Goal: Task Accomplishment & Management: Manage account settings

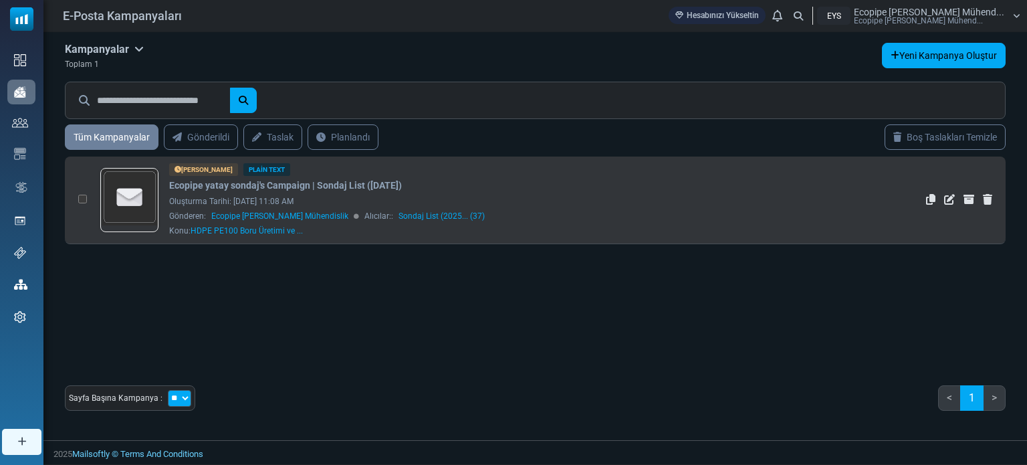
click at [655, 195] on div "Oluşturma Tarihi: September 30, 2025 at 11:08 AM" at bounding box center [503, 201] width 669 height 12
click at [575, 203] on div "Oluşturma Tarihi: [DATE] 11:08 AM" at bounding box center [503, 201] width 669 height 12
click at [949, 199] on icon "Düzenle" at bounding box center [949, 199] width 11 height 11
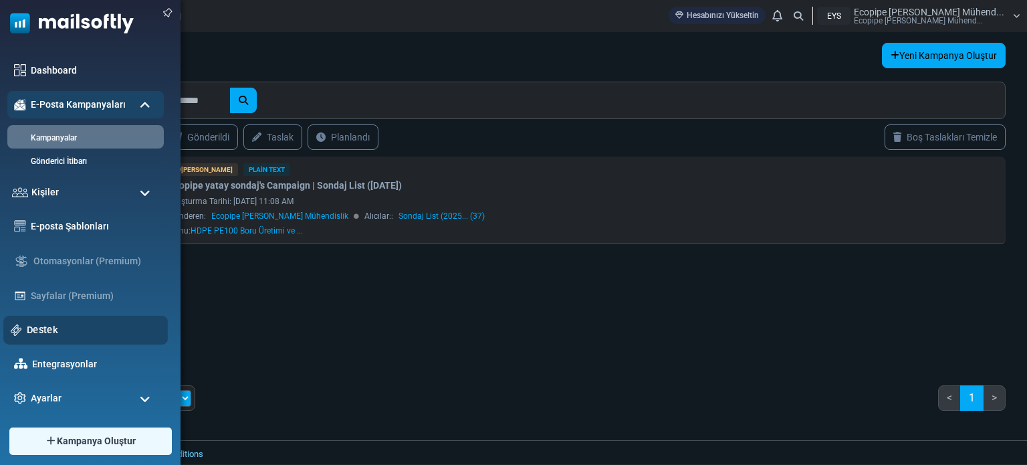
click at [64, 326] on link "Destek" at bounding box center [94, 329] width 134 height 15
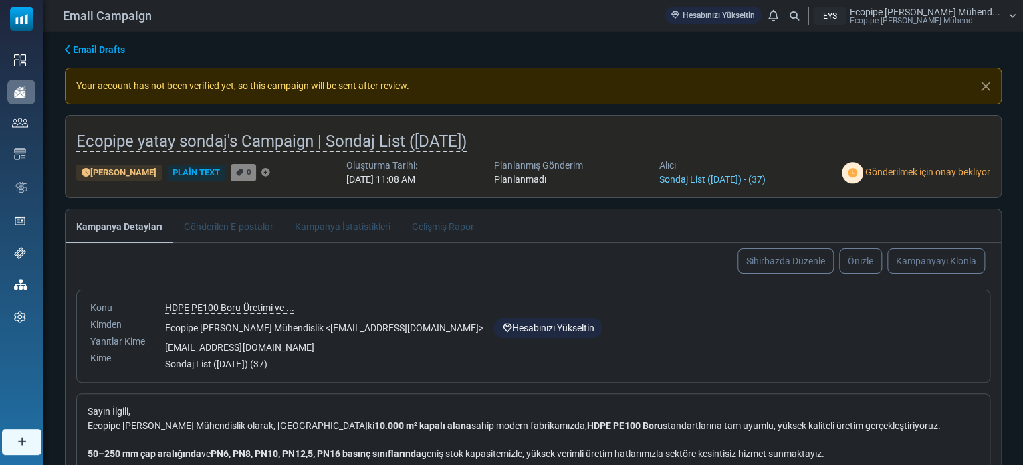
drag, startPoint x: 106, startPoint y: 84, endPoint x: 423, endPoint y: 84, distance: 316.2
click at [423, 84] on div "Your account has not been verified yet, so this campaign will be sent after rev…" at bounding box center [533, 86] width 937 height 37
click at [427, 83] on div "Your account has not been verified yet, so this campaign will be sent after rev…" at bounding box center [533, 86] width 937 height 37
drag, startPoint x: 429, startPoint y: 83, endPoint x: 189, endPoint y: 83, distance: 240.0
click at [230, 82] on div "Your account has not been verified yet, so this campaign will be sent after rev…" at bounding box center [533, 86] width 937 height 37
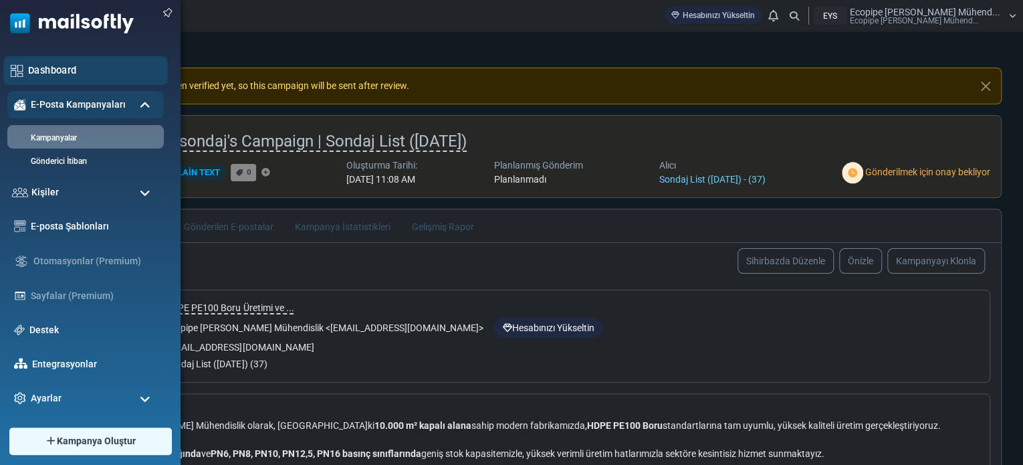
click at [50, 69] on link "Dashboard" at bounding box center [94, 70] width 132 height 15
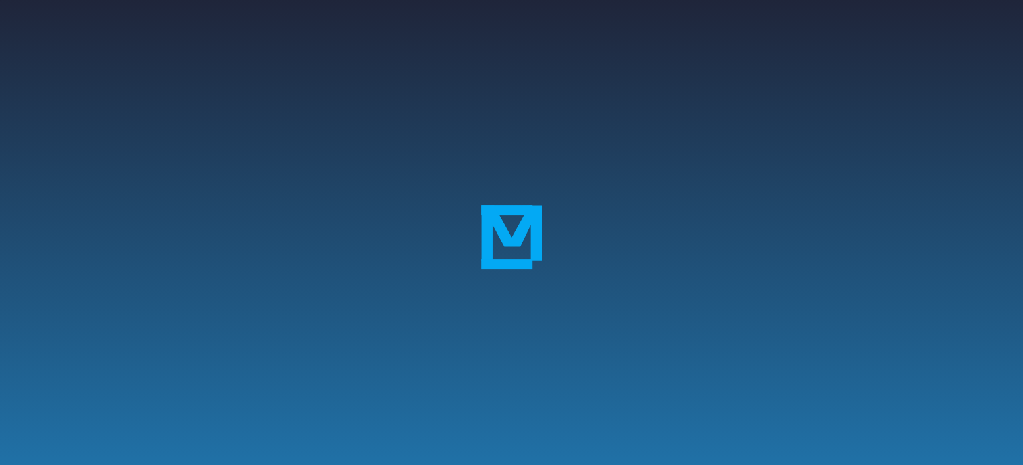
scroll to position [271, 0]
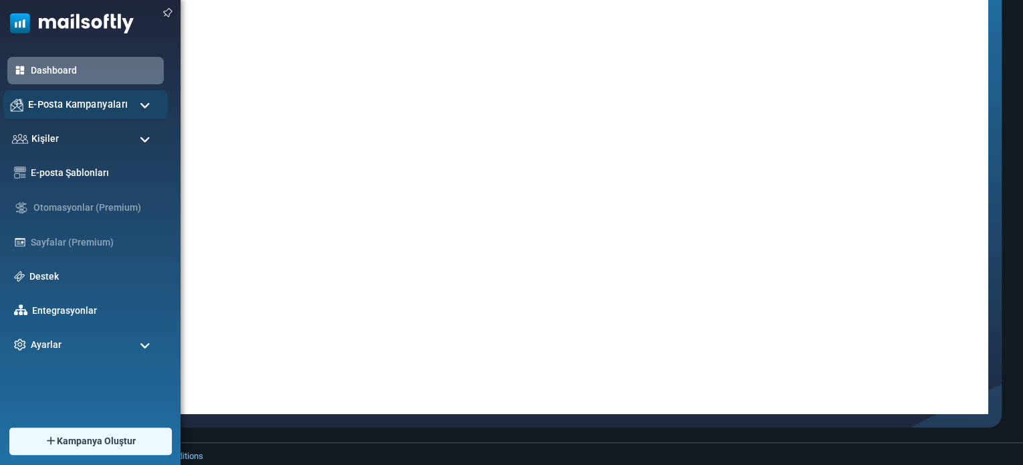
click at [44, 106] on span "E-Posta Kampanyaları" at bounding box center [78, 104] width 100 height 15
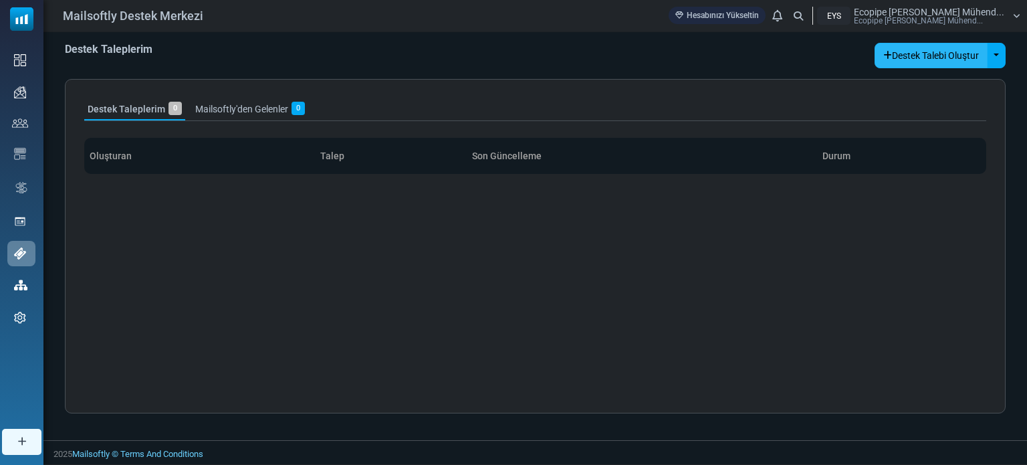
click at [959, 52] on button "Destek Talebi Oluştur" at bounding box center [931, 55] width 113 height 25
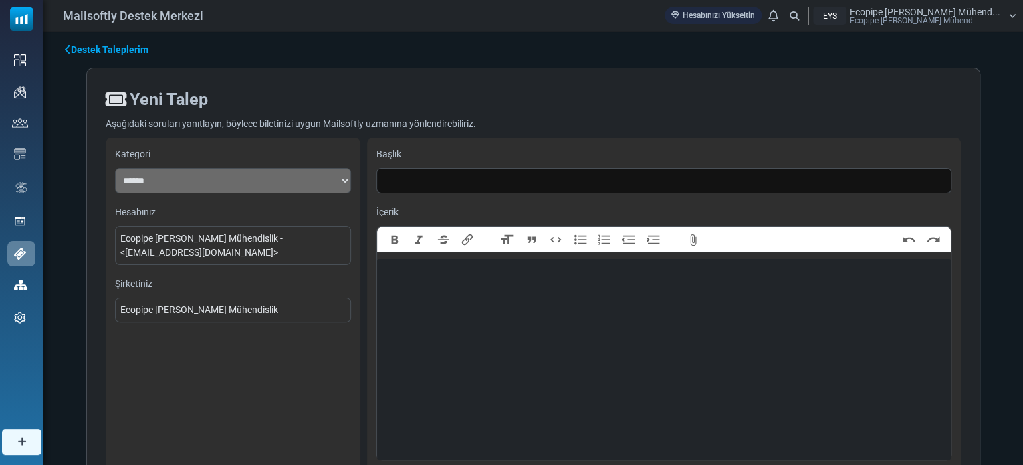
drag, startPoint x: 982, startPoint y: 265, endPoint x: 936, endPoint y: 264, distance: 46.2
click at [982, 264] on div "**********" at bounding box center [533, 325] width 937 height 536
click at [505, 285] on trix-editor at bounding box center [664, 359] width 574 height 201
paste trix-editor "**********"
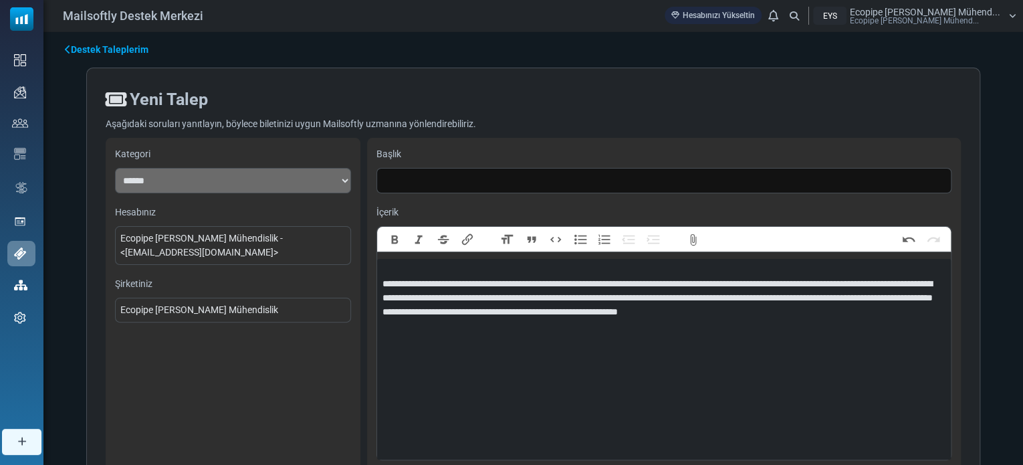
type trix-editor "**********"
click at [417, 181] on input "text" at bounding box center [664, 180] width 576 height 25
drag, startPoint x: 988, startPoint y: 203, endPoint x: 743, endPoint y: 207, distance: 244.7
click at [988, 203] on div "**********" at bounding box center [533, 325] width 937 height 536
click at [445, 181] on input "text" at bounding box center [664, 180] width 576 height 25
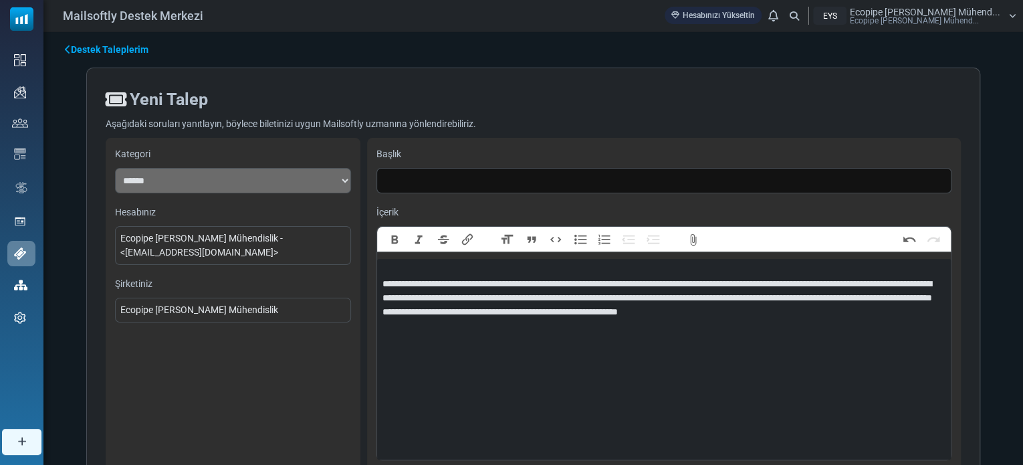
paste input "**********"
type input "**********"
click at [292, 366] on div "**********" at bounding box center [233, 328] width 255 height 381
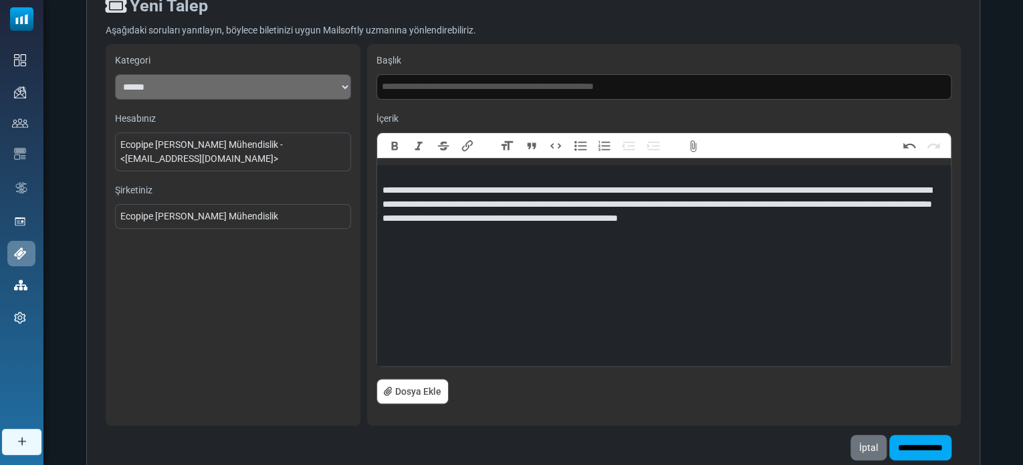
scroll to position [161, 0]
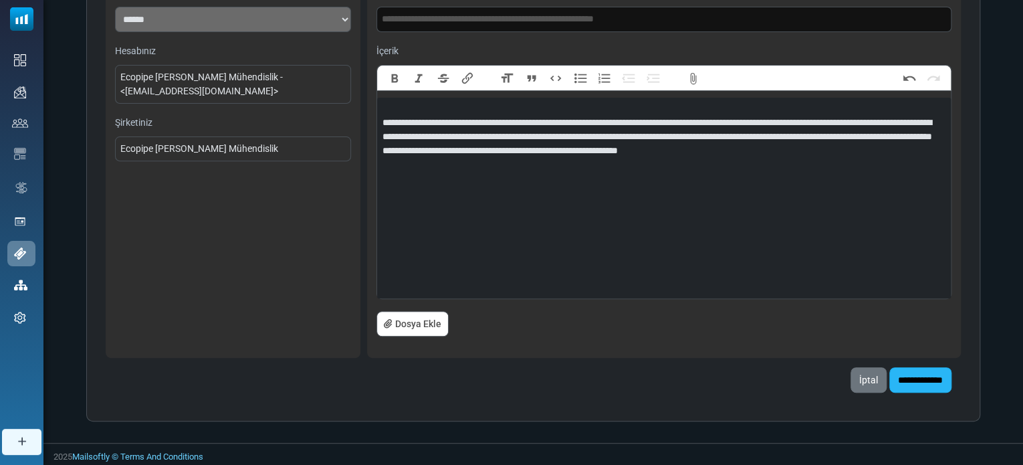
click at [912, 376] on input "**********" at bounding box center [920, 379] width 62 height 25
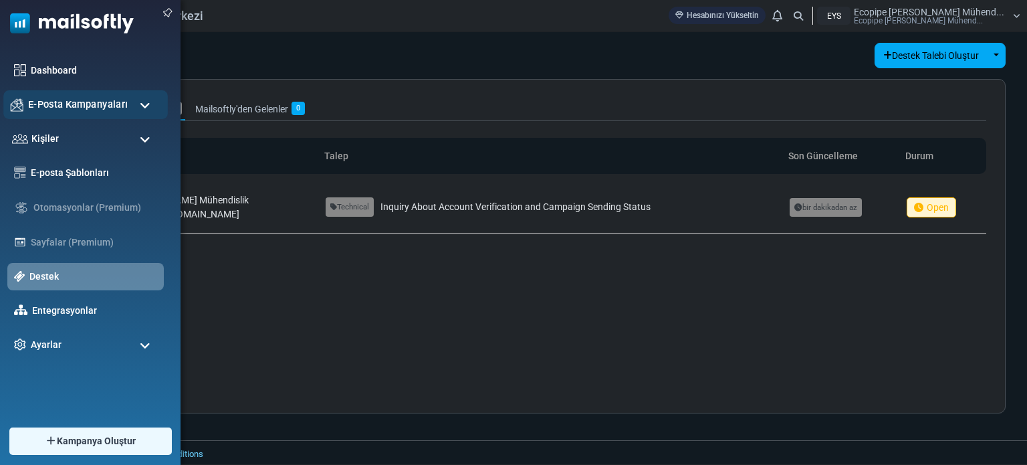
click at [62, 96] on div "E-Posta Kampanyaları" at bounding box center [85, 104] width 164 height 29
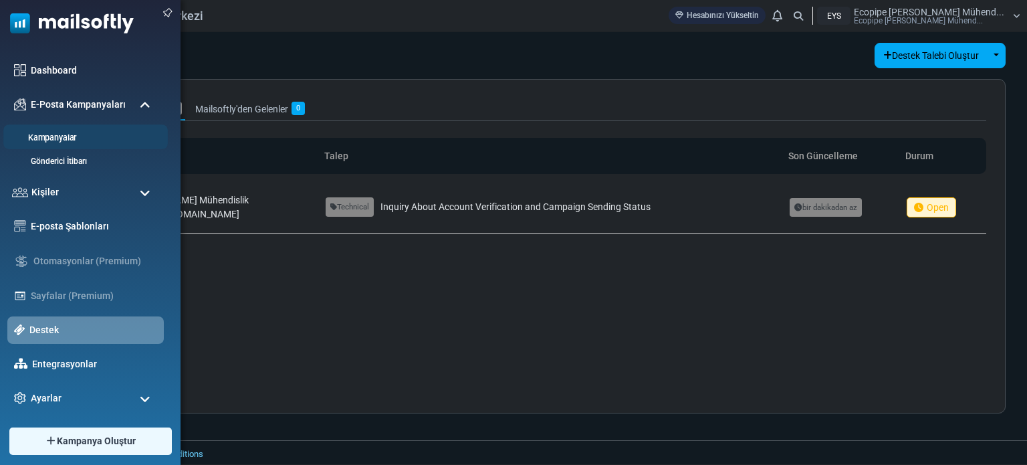
click at [79, 138] on link "Kampanyalar" at bounding box center [83, 138] width 160 height 13
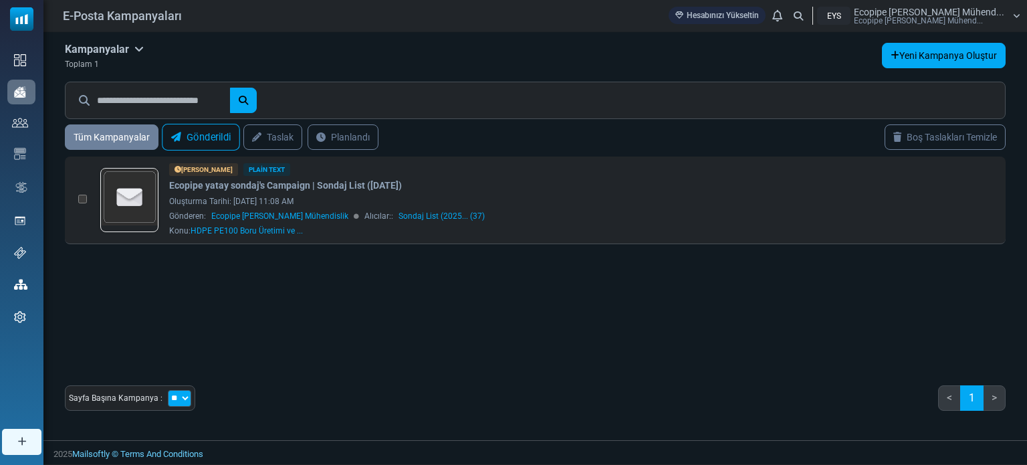
click at [202, 134] on link "Gönderildi" at bounding box center [201, 137] width 78 height 27
click at [333, 127] on link "Planlandı" at bounding box center [343, 137] width 74 height 27
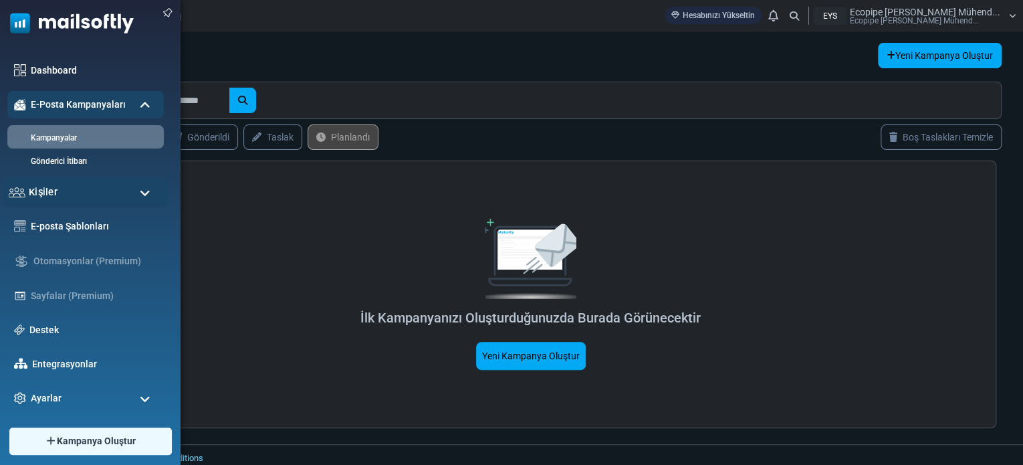
click at [127, 189] on div "Kişiler" at bounding box center [85, 192] width 164 height 29
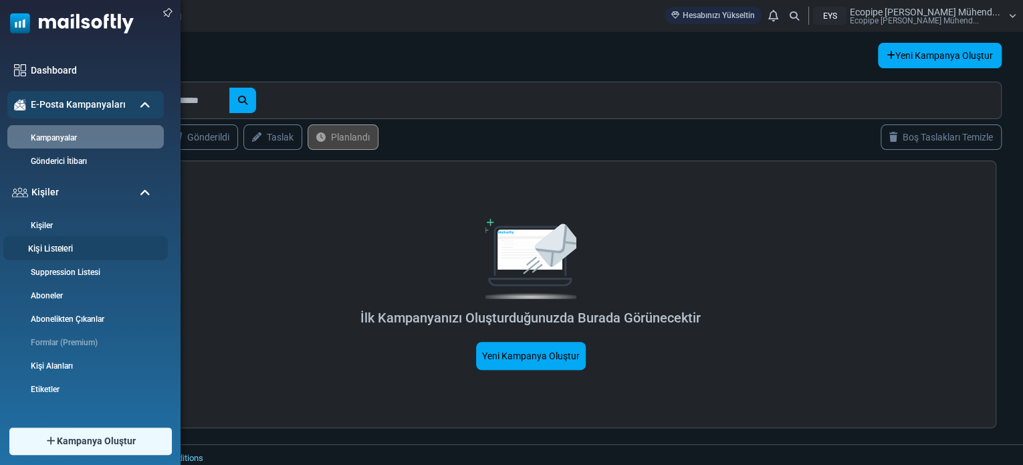
click at [77, 245] on link "Kişi Listeleri" at bounding box center [83, 249] width 160 height 13
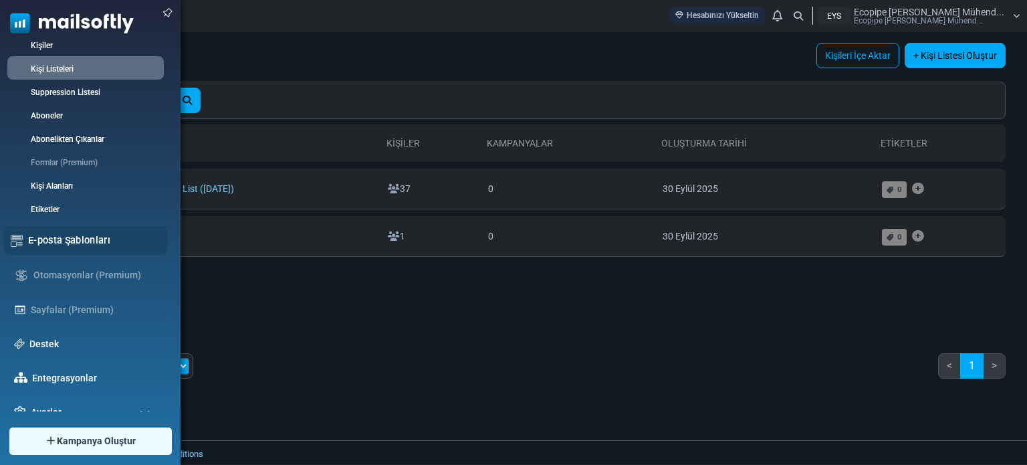
scroll to position [134, 0]
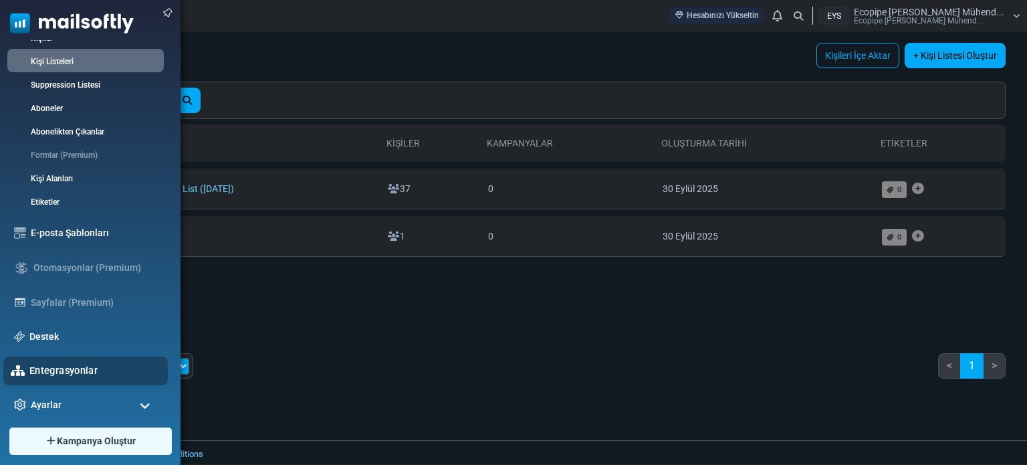
click at [48, 374] on link "Entegrasyonlar" at bounding box center [94, 370] width 131 height 15
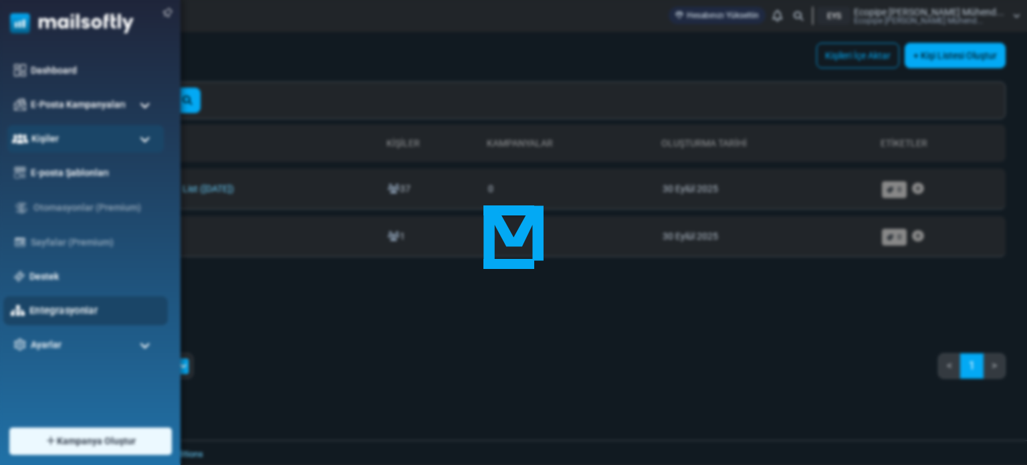
scroll to position [0, 0]
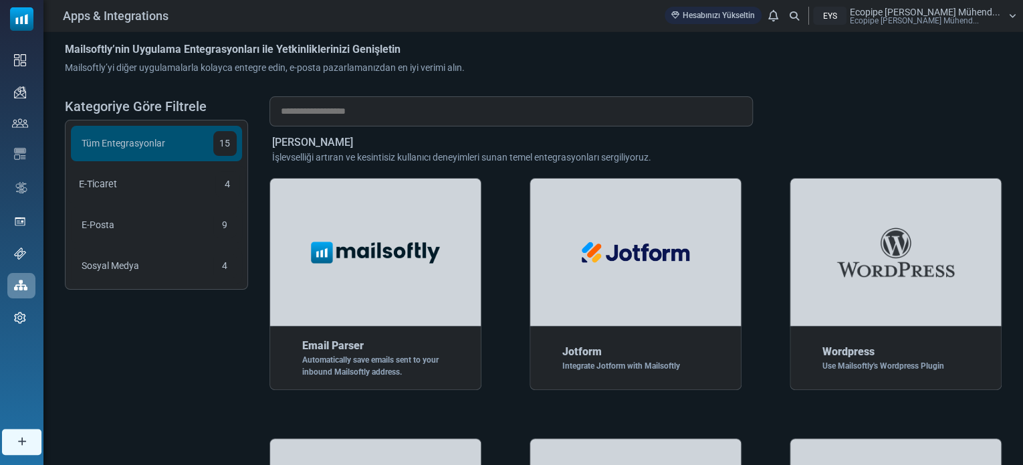
click at [152, 180] on div "E-Ticaret 4" at bounding box center [157, 184] width 178 height 37
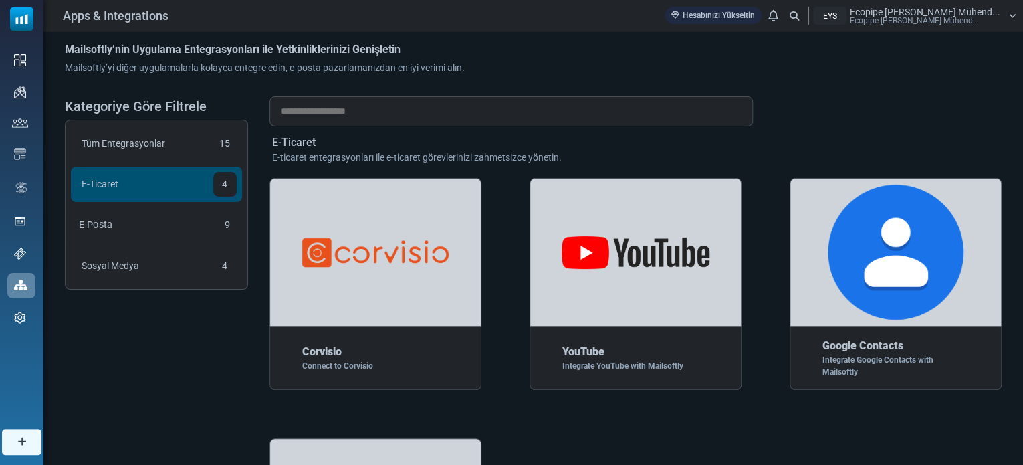
click at [153, 209] on div "E-Posta 9" at bounding box center [157, 225] width 178 height 37
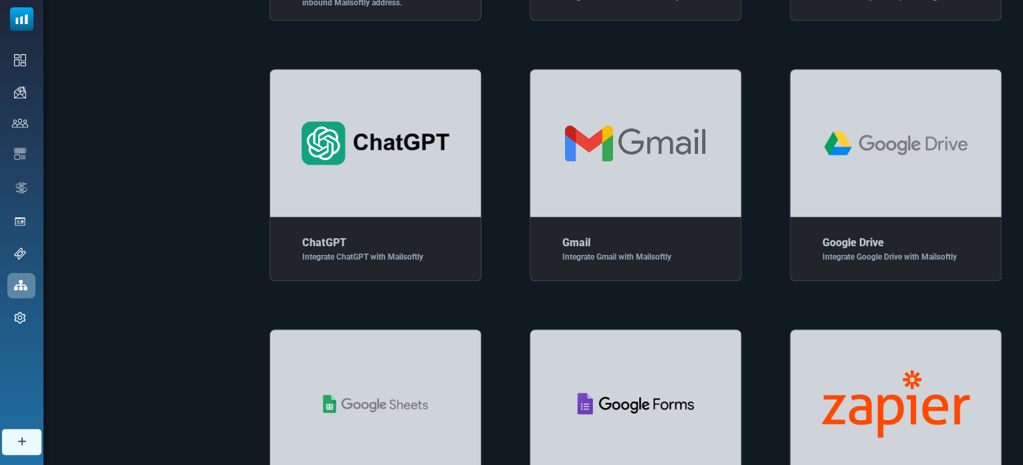
scroll to position [479, 0]
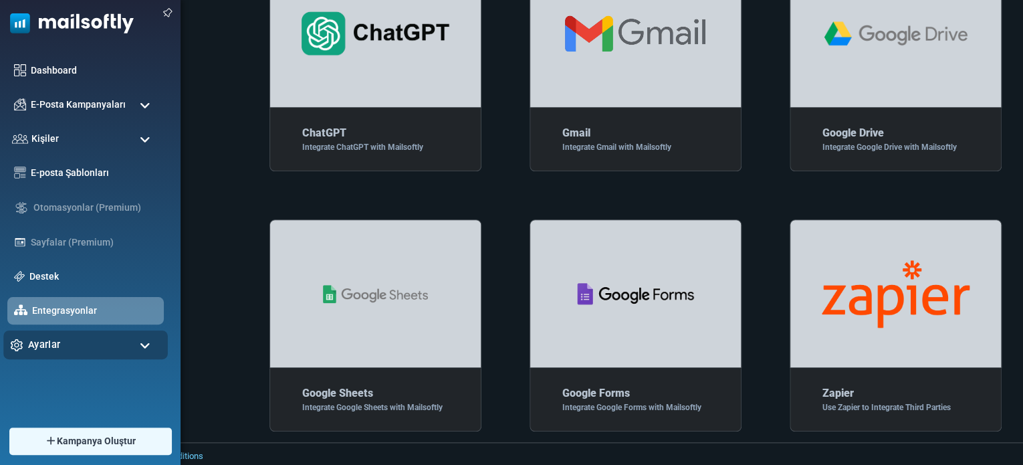
click at [52, 337] on span "Ayarlar" at bounding box center [44, 344] width 32 height 15
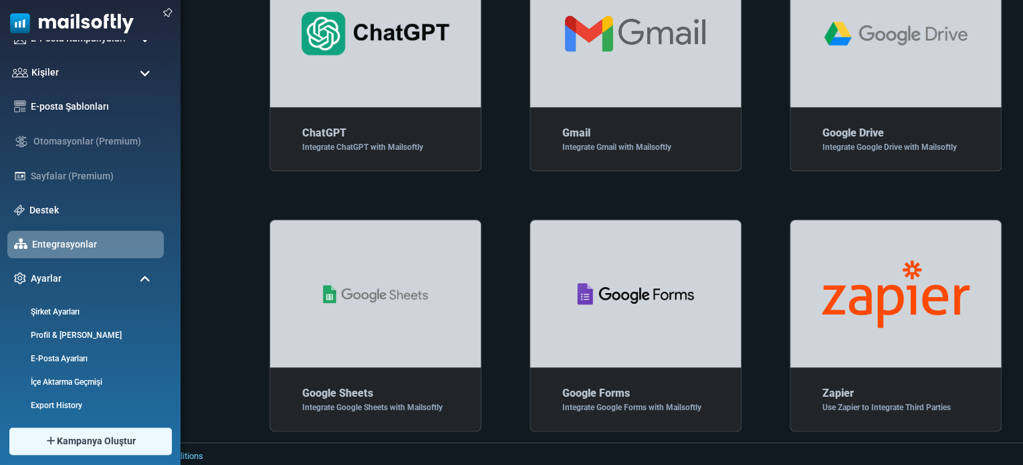
scroll to position [117, 0]
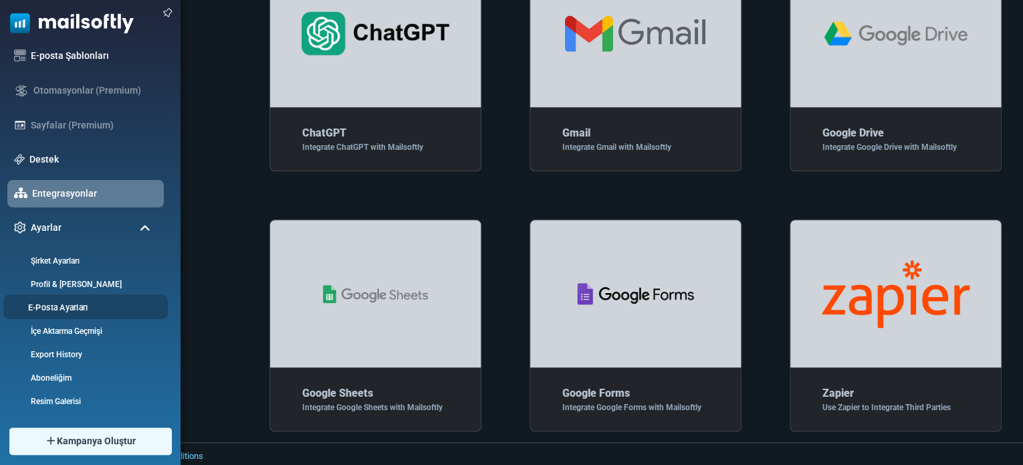
click at [89, 304] on link "E-Posta Ayarları" at bounding box center [83, 307] width 160 height 13
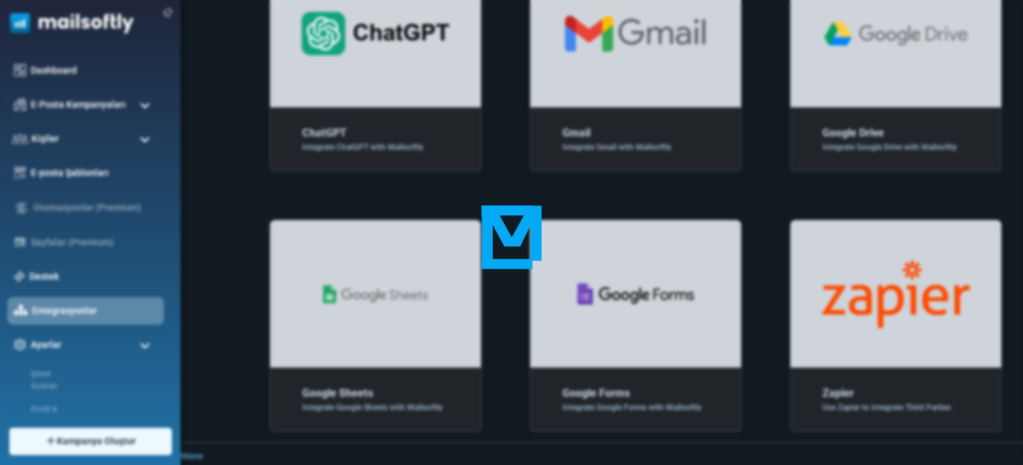
scroll to position [0, 0]
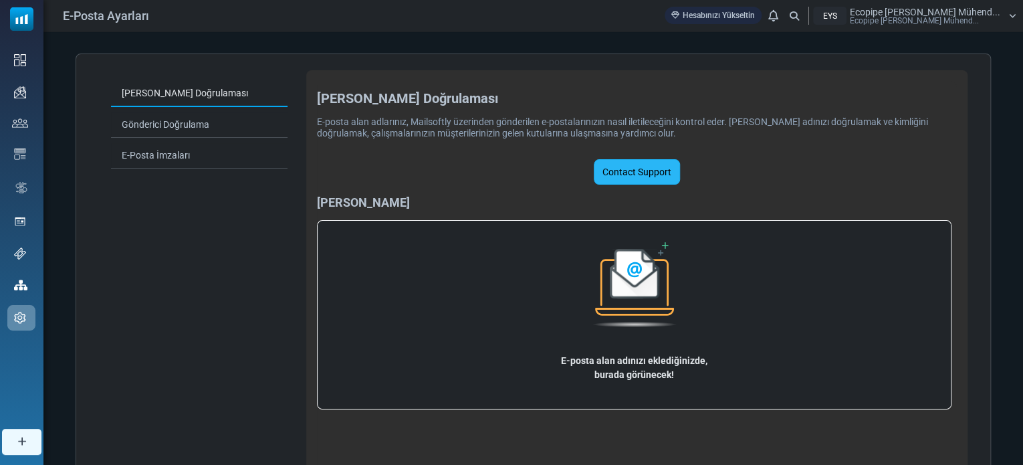
click at [649, 174] on link "Contact Support" at bounding box center [637, 171] width 86 height 25
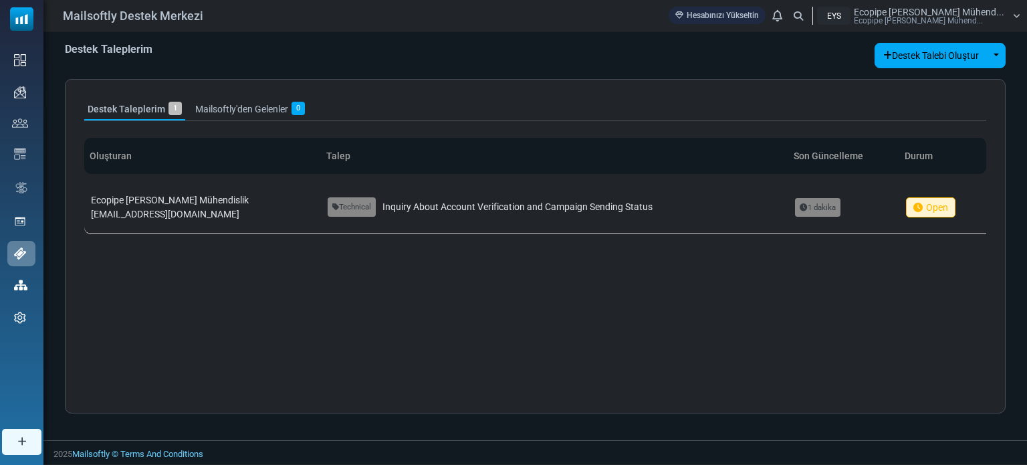
click at [257, 110] on link "Mailsoftly'den Gelenler 0" at bounding box center [250, 109] width 116 height 22
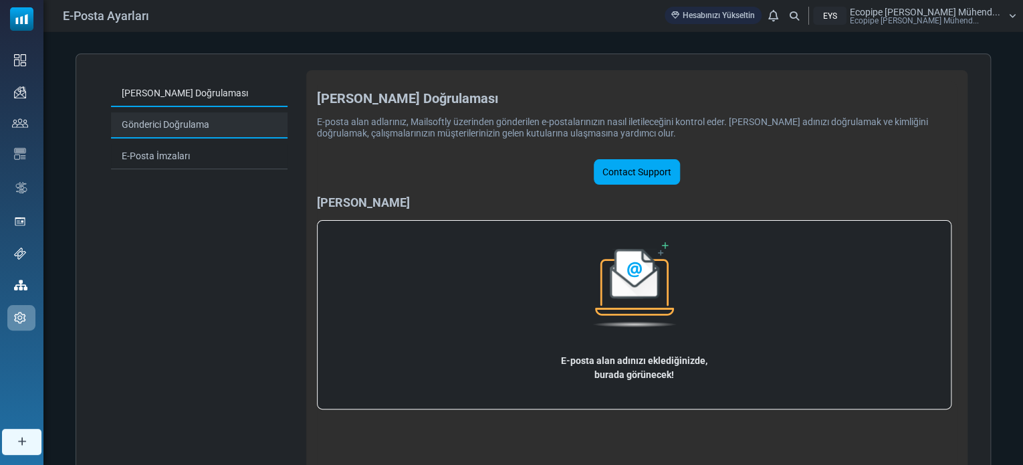
click at [203, 133] on link "Gönderici Doğrulama" at bounding box center [199, 125] width 177 height 26
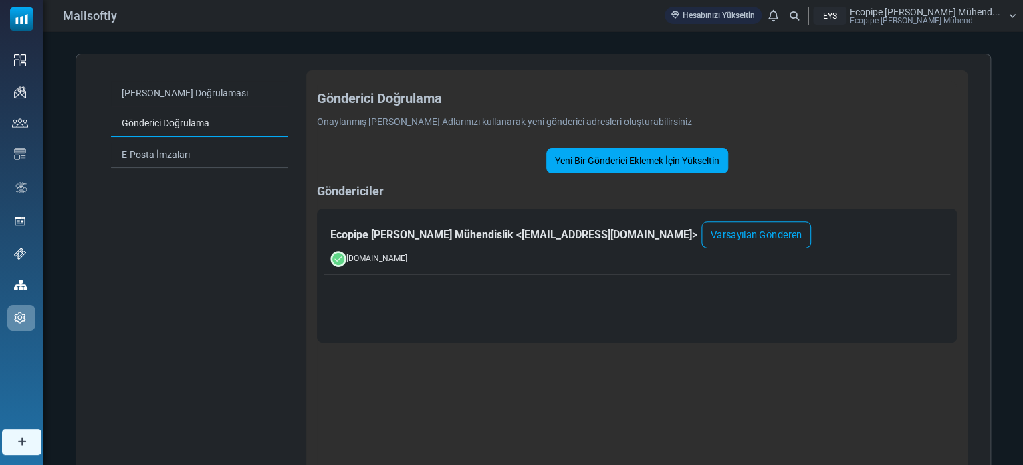
click at [745, 237] on div "Varsayılan Gönderen" at bounding box center [756, 234] width 110 height 27
click at [572, 237] on div "Ecopipe Yatay Sondaj Mühendislik < satis-ecopipeplast@cc.mailsends.net > Varsay…" at bounding box center [636, 234] width 613 height 25
click at [205, 150] on link "E-Posta İmzaları" at bounding box center [199, 155] width 177 height 26
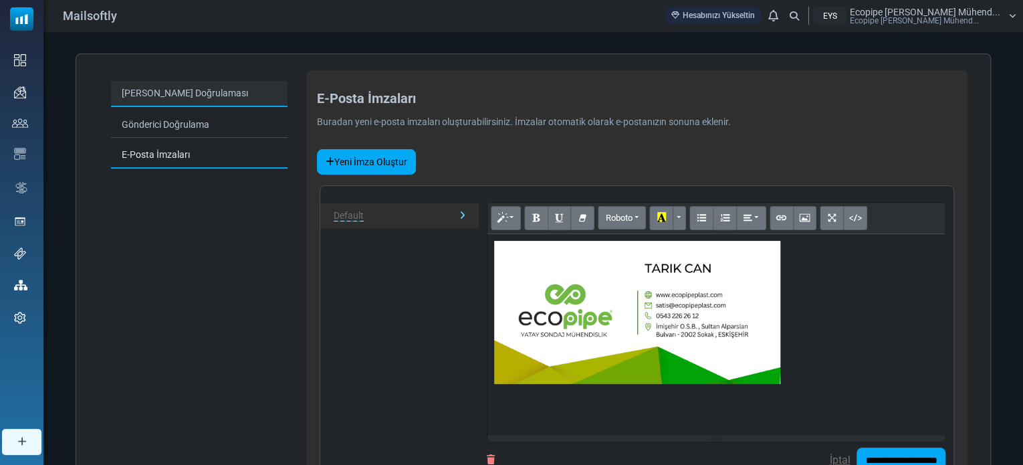
click at [172, 98] on link "[PERSON_NAME] Doğrulaması" at bounding box center [199, 94] width 177 height 26
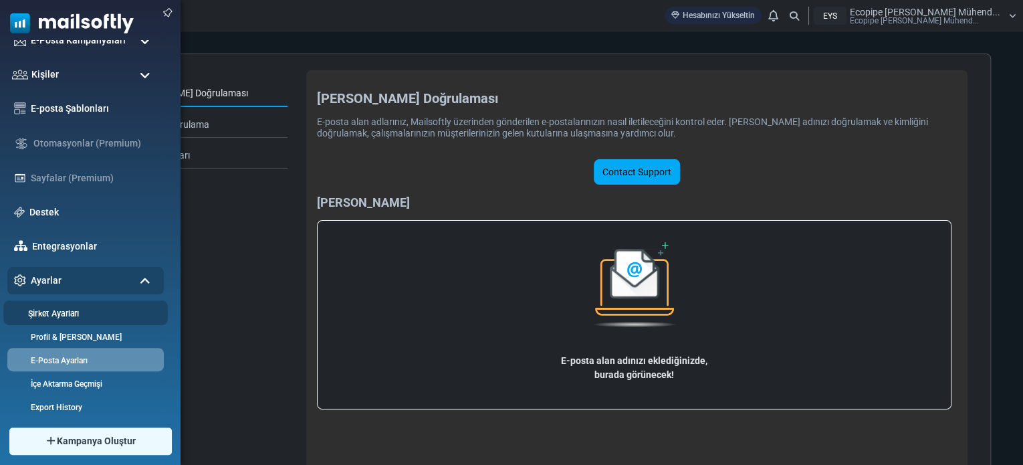
scroll to position [117, 0]
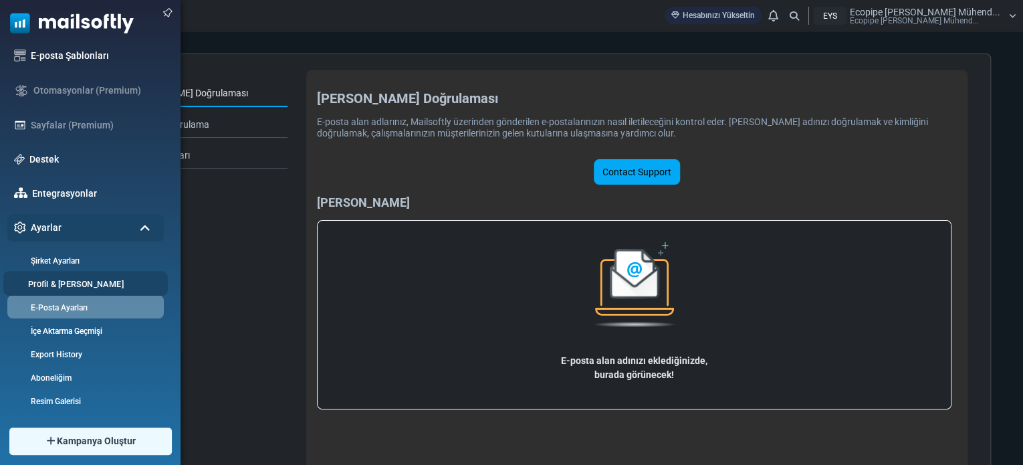
click at [77, 283] on link "Profil & [PERSON_NAME]" at bounding box center [83, 283] width 160 height 13
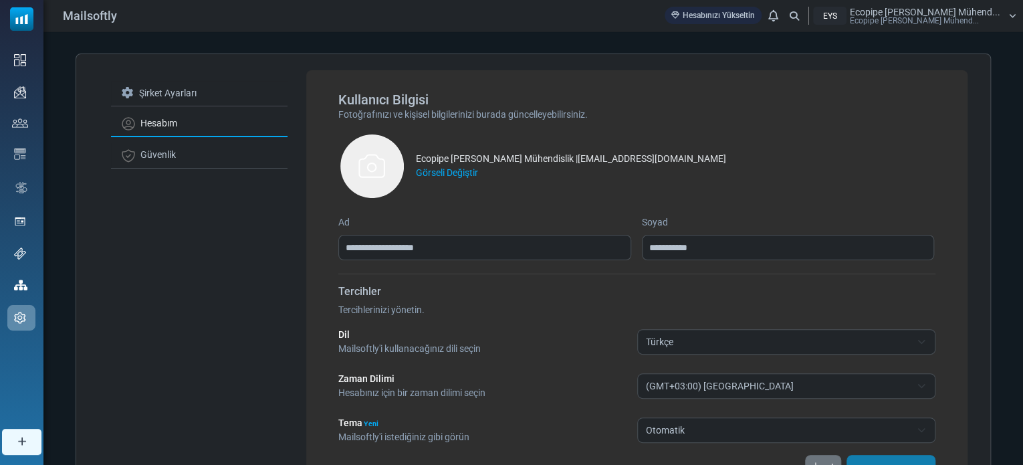
click at [177, 128] on link "Hesabım" at bounding box center [199, 124] width 177 height 26
click at [187, 157] on link "Güvenlik" at bounding box center [199, 154] width 177 height 25
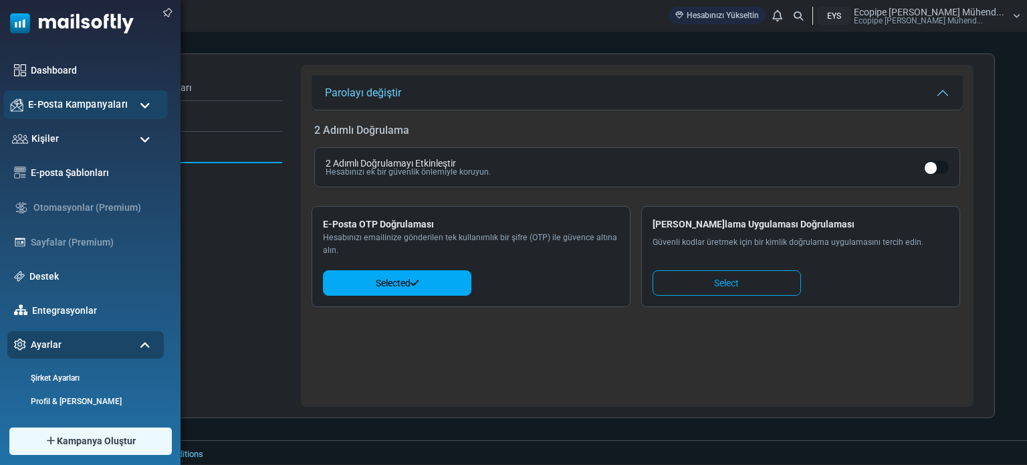
click at [77, 104] on span "E-Posta Kampanyaları" at bounding box center [78, 104] width 100 height 15
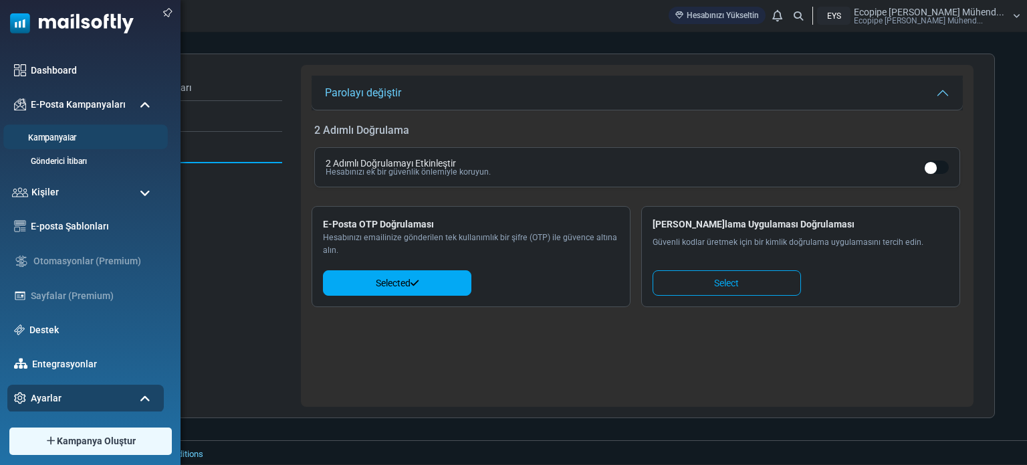
click at [66, 136] on link "Kampanyalar" at bounding box center [83, 138] width 160 height 13
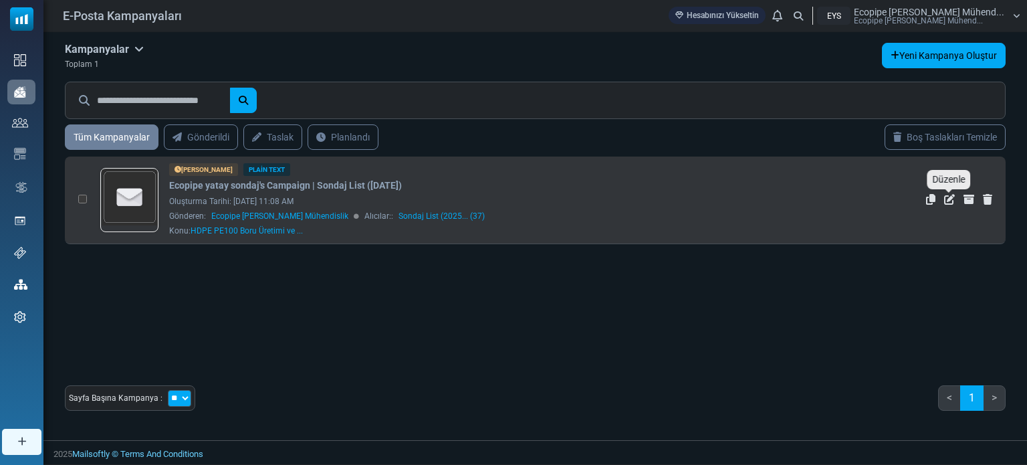
click at [952, 195] on icon "Düzenle" at bounding box center [949, 199] width 11 height 11
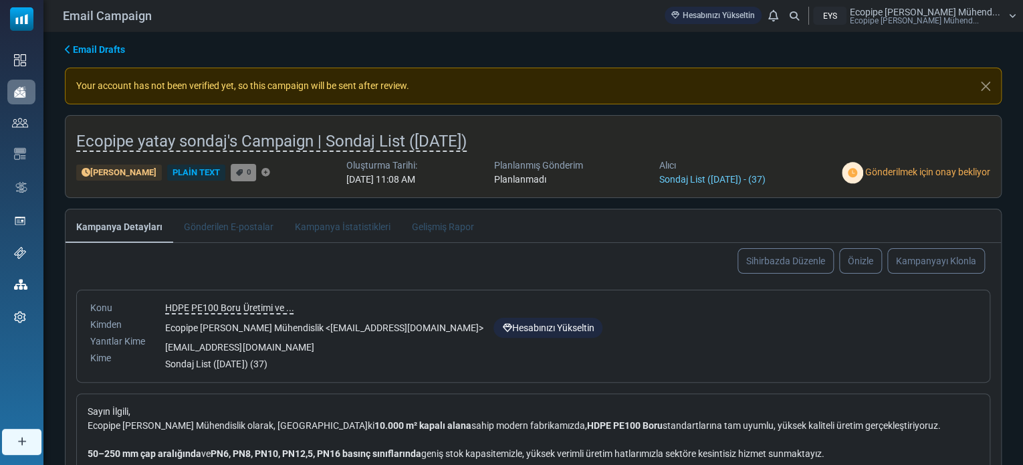
click at [344, 85] on div "Your account has not been verified yet, so this campaign will be sent after rev…" at bounding box center [533, 86] width 937 height 37
click at [345, 85] on div "Your account has not been verified yet, so this campaign will be sent after rev…" at bounding box center [533, 86] width 937 height 37
drag, startPoint x: 235, startPoint y: 86, endPoint x: 136, endPoint y: 86, distance: 99.6
click at [136, 86] on div "Your account has not been verified yet, so this campaign will be sent after rev…" at bounding box center [533, 86] width 937 height 37
click at [444, 92] on div "Your account has not been verified yet, so this campaign will be sent after rev…" at bounding box center [533, 86] width 937 height 37
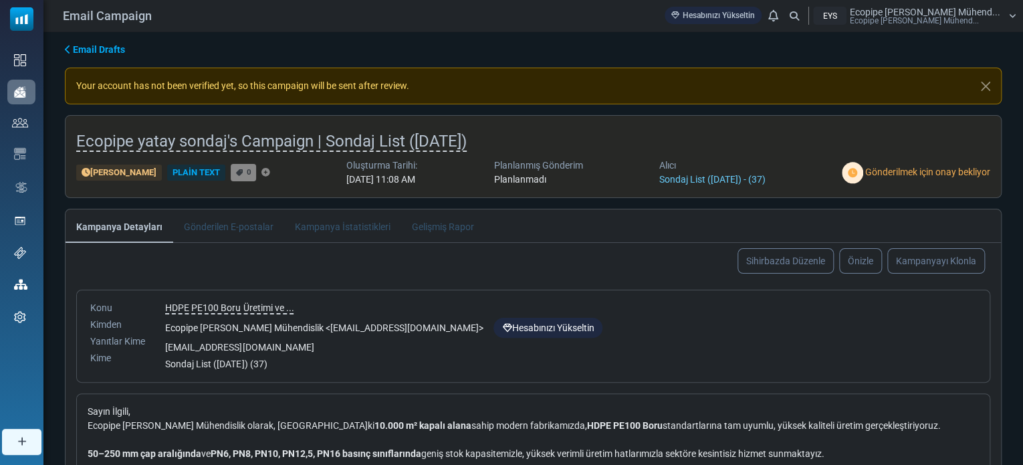
click at [443, 92] on div "Your account has not been verified yet, so this campaign will be sent after rev…" at bounding box center [533, 86] width 937 height 37
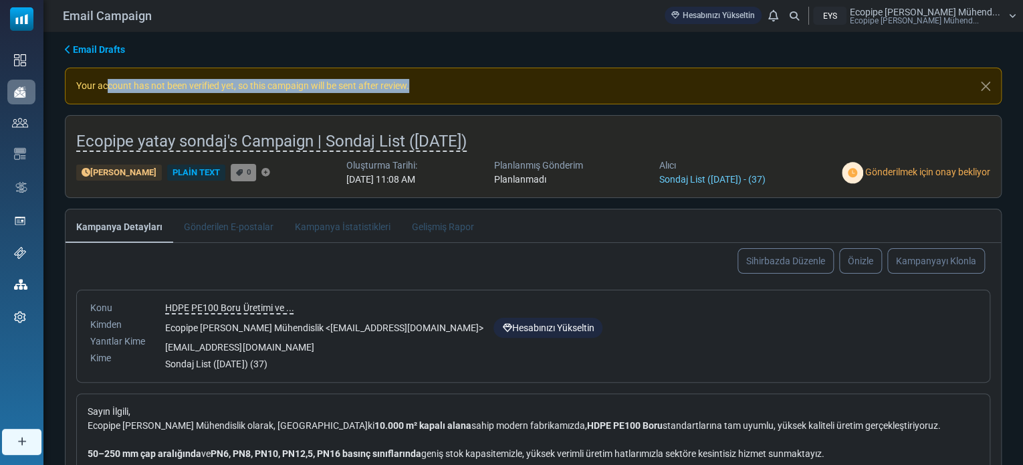
click at [443, 92] on div "Your account has not been verified yet, so this campaign will be sent after rev…" at bounding box center [533, 86] width 937 height 37
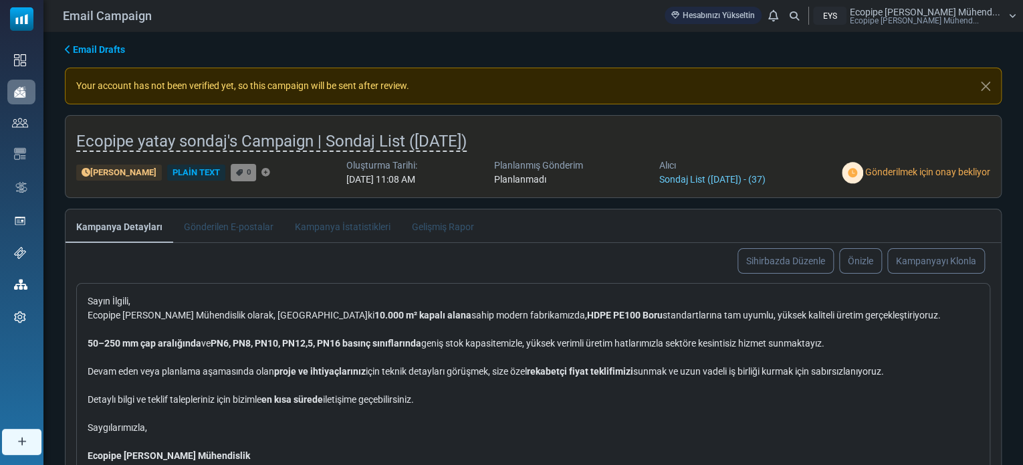
click at [430, 220] on li "Gelişmiş Rapor" at bounding box center [443, 225] width 84 height 33
drag, startPoint x: 425, startPoint y: 221, endPoint x: 376, endPoint y: 227, distance: 49.1
click at [425, 221] on li "Gelişmiş Rapor" at bounding box center [443, 225] width 84 height 33
drag, startPoint x: 352, startPoint y: 227, endPoint x: 249, endPoint y: 227, distance: 103.6
click at [351, 227] on li "Kampanya İstatistikleri" at bounding box center [342, 225] width 117 height 33
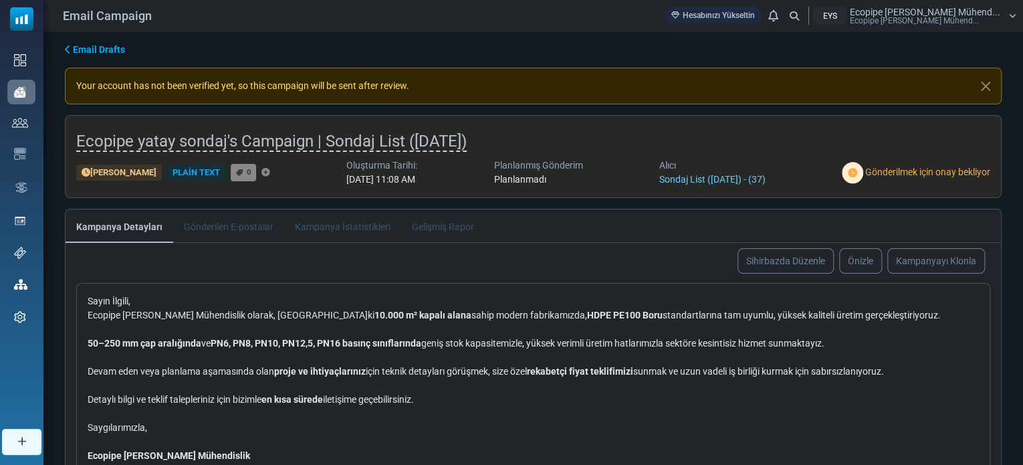
click at [225, 227] on li "Gönderilen E-postalar" at bounding box center [228, 225] width 111 height 33
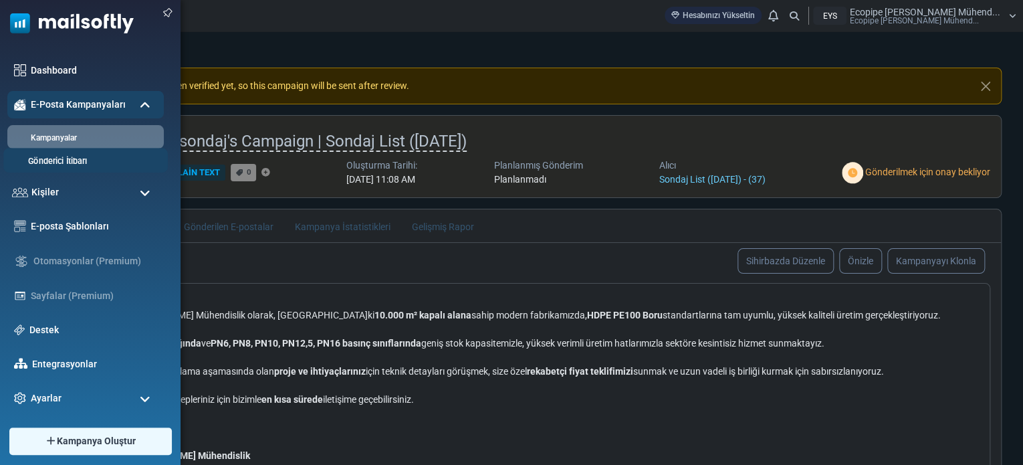
click at [82, 156] on link "Gönderici İtibarı" at bounding box center [83, 161] width 160 height 13
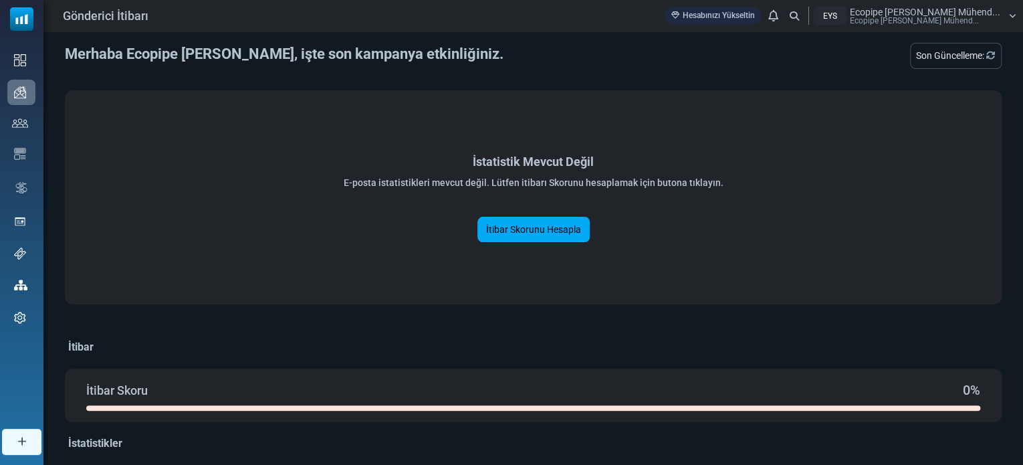
click at [947, 65] on div "Son Güncelleme:" at bounding box center [956, 56] width 92 height 26
click at [956, 47] on div "Son Güncelleme:" at bounding box center [956, 56] width 92 height 26
click at [990, 53] on icon "Refresh Stats" at bounding box center [990, 55] width 9 height 9
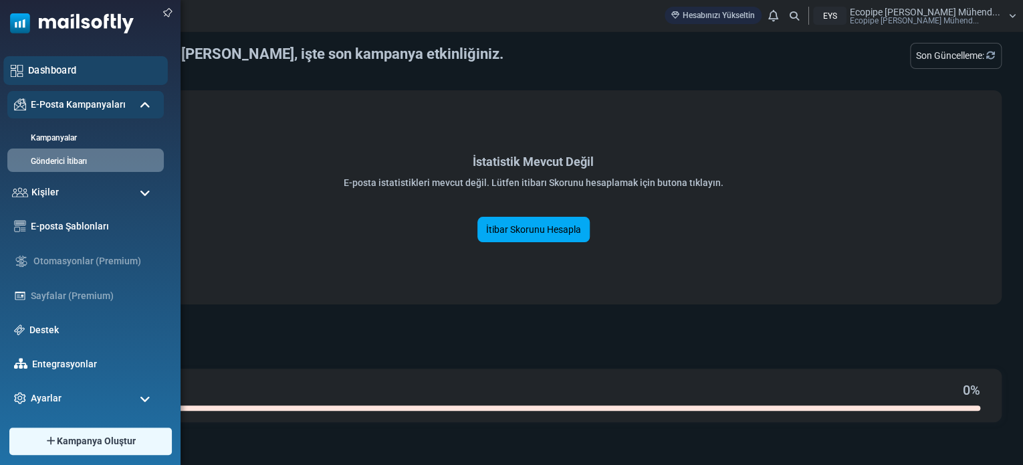
click at [25, 64] on div "Dashboard" at bounding box center [85, 70] width 164 height 29
click at [32, 70] on link "Dashboard" at bounding box center [94, 70] width 132 height 15
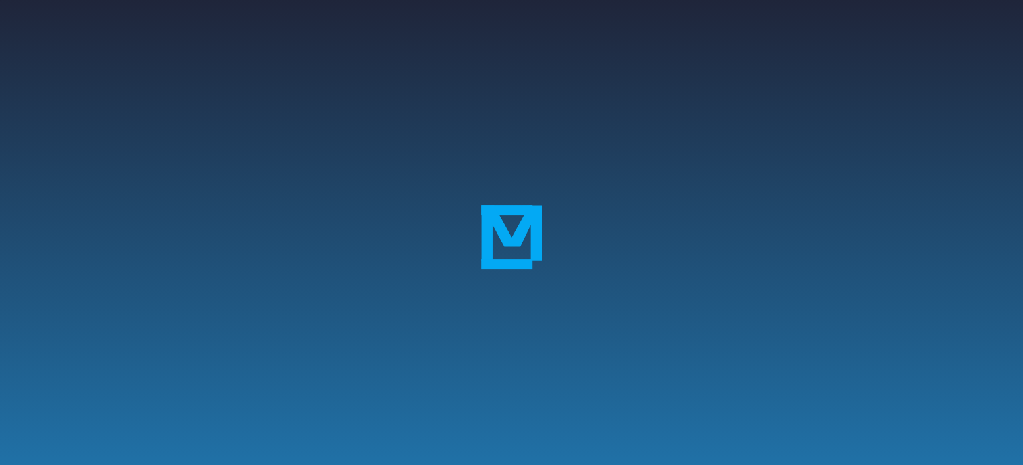
scroll to position [271, 0]
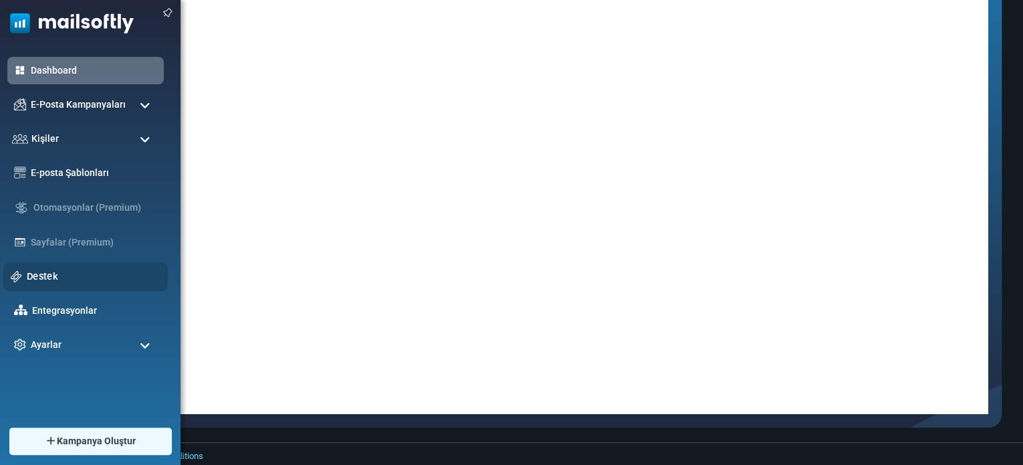
click at [90, 287] on div "Destek" at bounding box center [85, 276] width 164 height 29
click at [86, 278] on link "Destek" at bounding box center [94, 276] width 134 height 15
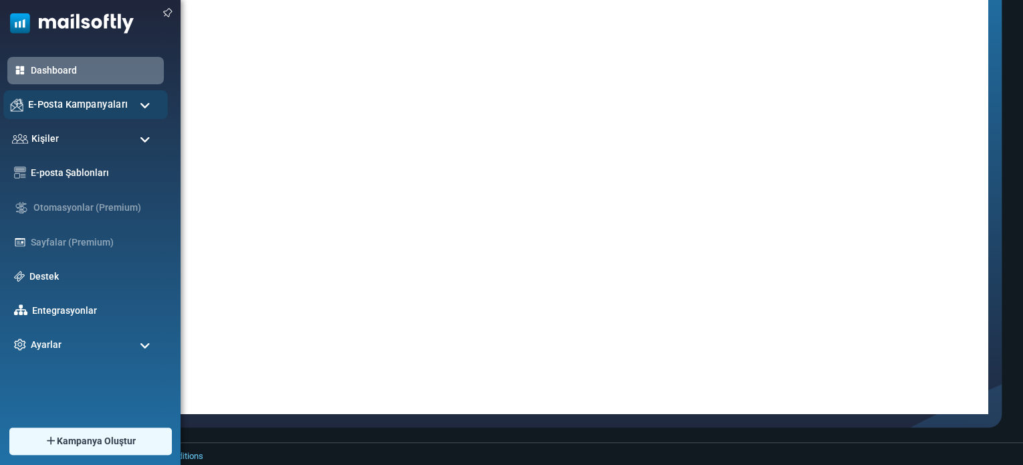
click at [34, 100] on span "E-Posta Kampanyaları" at bounding box center [78, 104] width 100 height 15
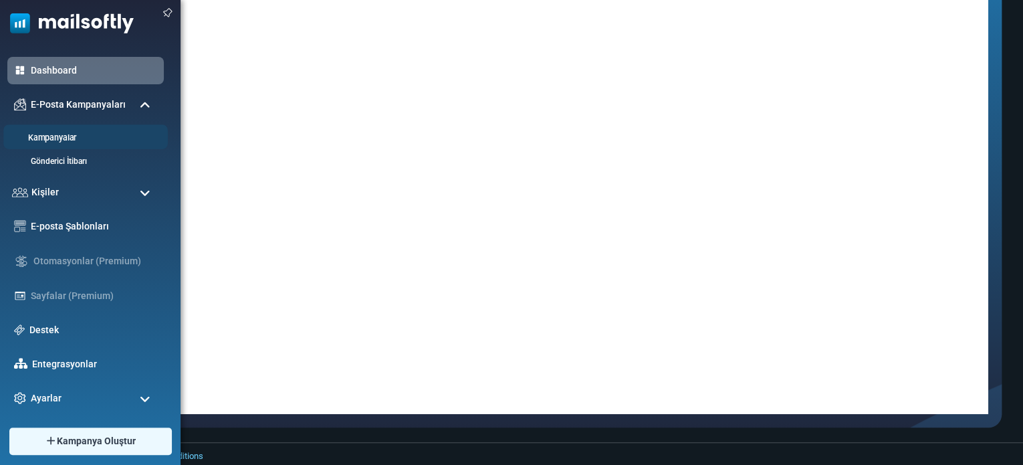
click at [40, 136] on link "Kampanyalar" at bounding box center [83, 138] width 160 height 13
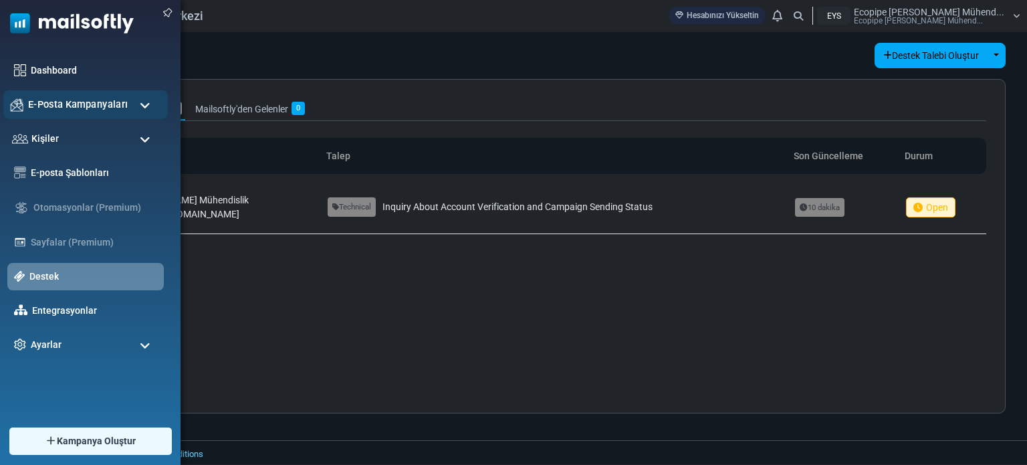
click at [88, 106] on span "E-Posta Kampanyaları" at bounding box center [78, 104] width 100 height 15
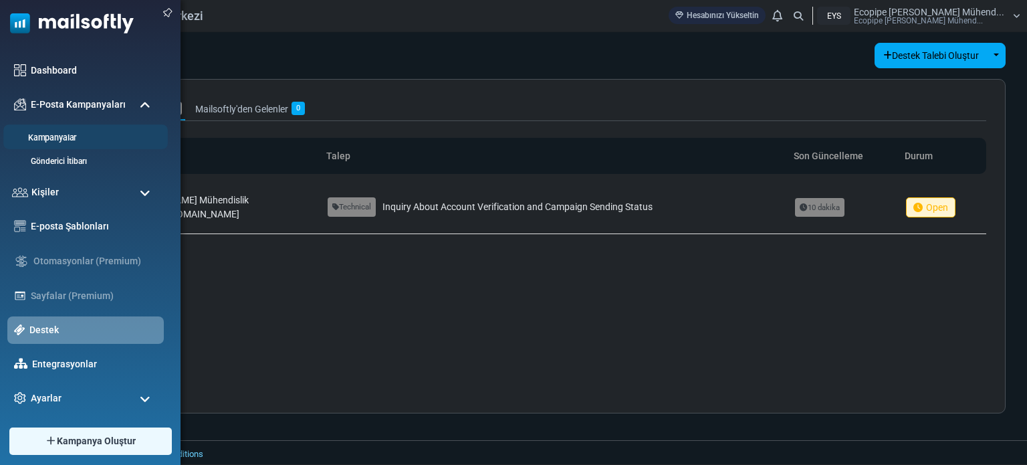
click at [75, 136] on link "Kampanyalar" at bounding box center [83, 138] width 160 height 13
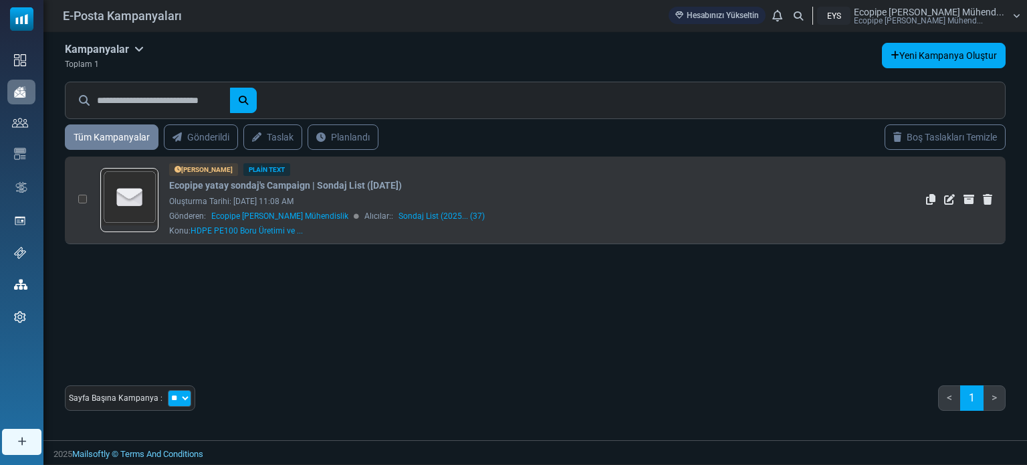
click at [78, 199] on td at bounding box center [79, 200] width 29 height 88
click at [77, 199] on td at bounding box center [79, 200] width 29 height 88
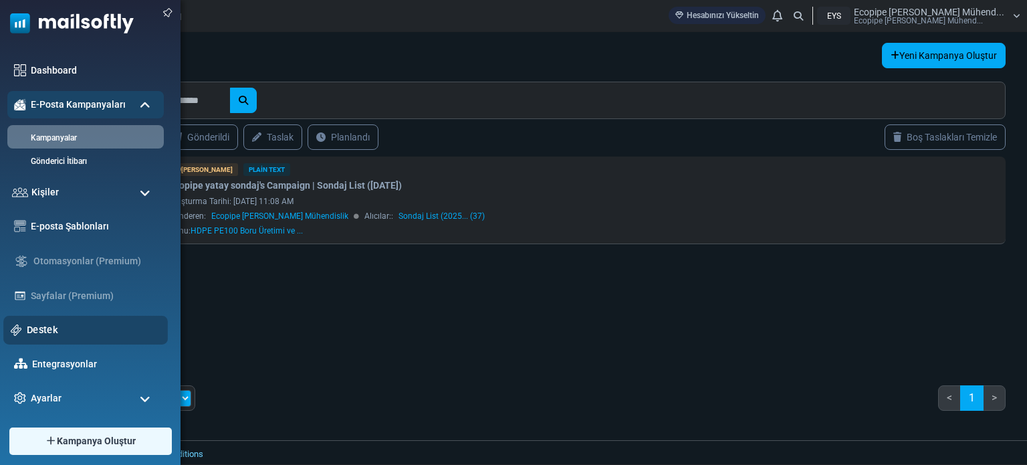
click at [71, 330] on link "Destek" at bounding box center [94, 329] width 134 height 15
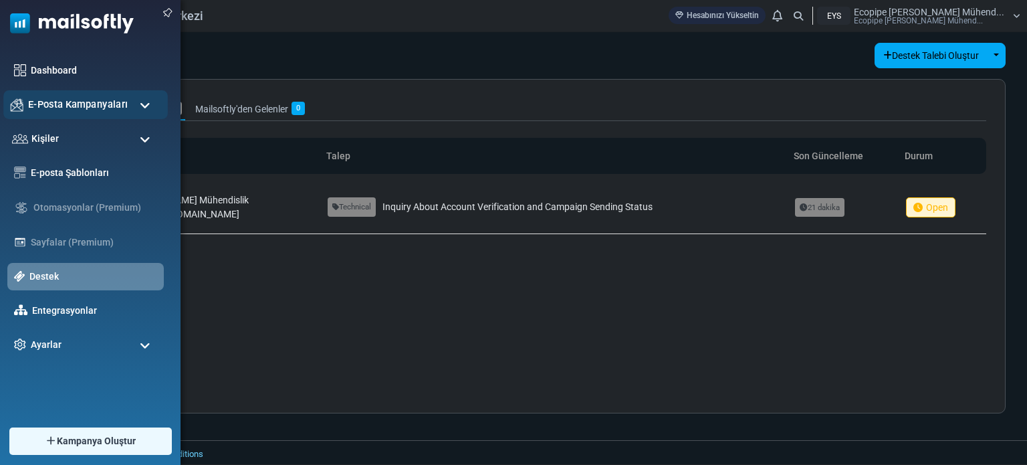
click at [98, 109] on span "E-Posta Kampanyaları" at bounding box center [78, 104] width 100 height 15
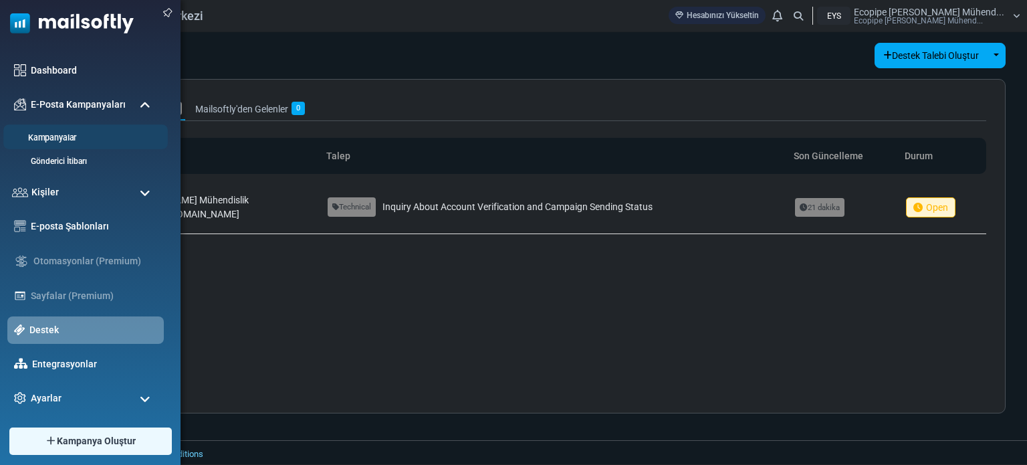
click at [84, 141] on link "Kampanyalar" at bounding box center [83, 138] width 160 height 13
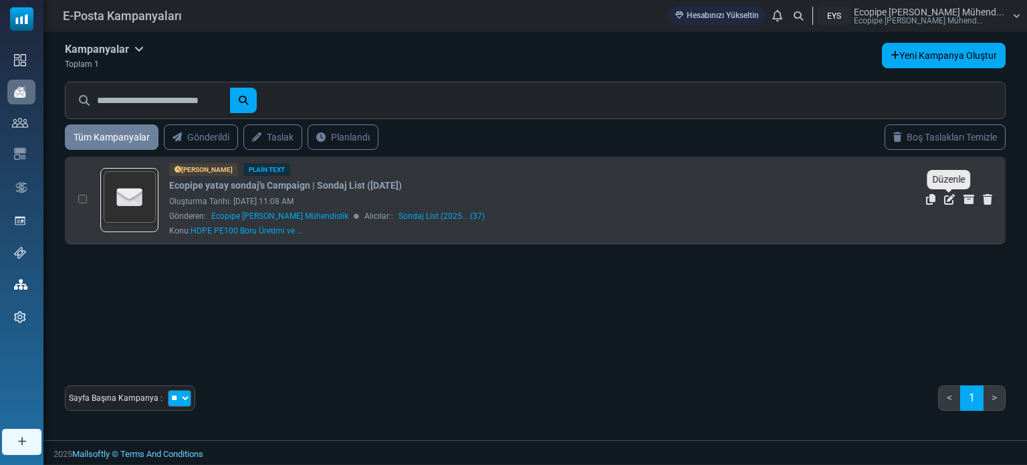
click at [949, 201] on icon "Düzenle" at bounding box center [949, 199] width 11 height 11
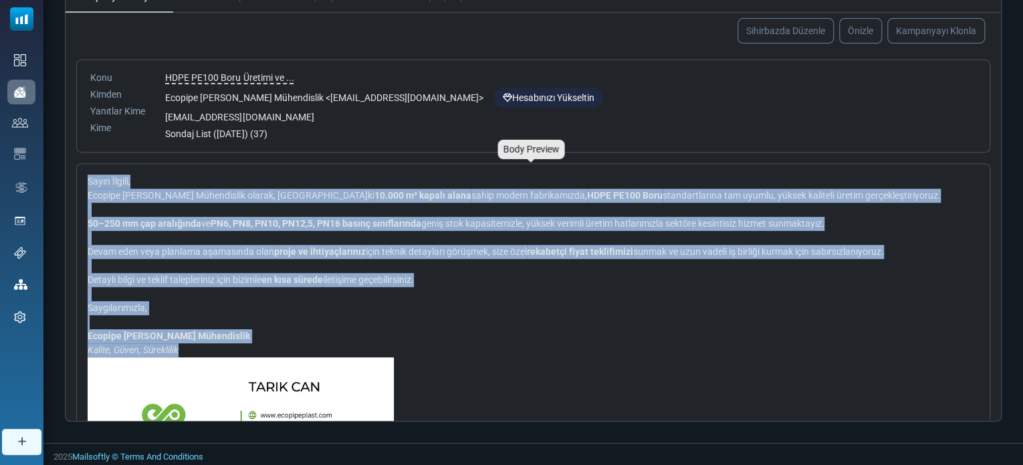
drag, startPoint x: 188, startPoint y: 300, endPoint x: 89, endPoint y: 184, distance: 152.7
click at [89, 184] on div "Sayın İlgili, Ecopipe Yatay Sondaj Mühendislik olarak, Eskişehir’deki 10.000 m²…" at bounding box center [514, 343] width 853 height 336
copy div "Sayın İlgili, Ecopipe Yatay Sondaj Mühendislik olarak, Eskişehir’deki 10.000 m²…"
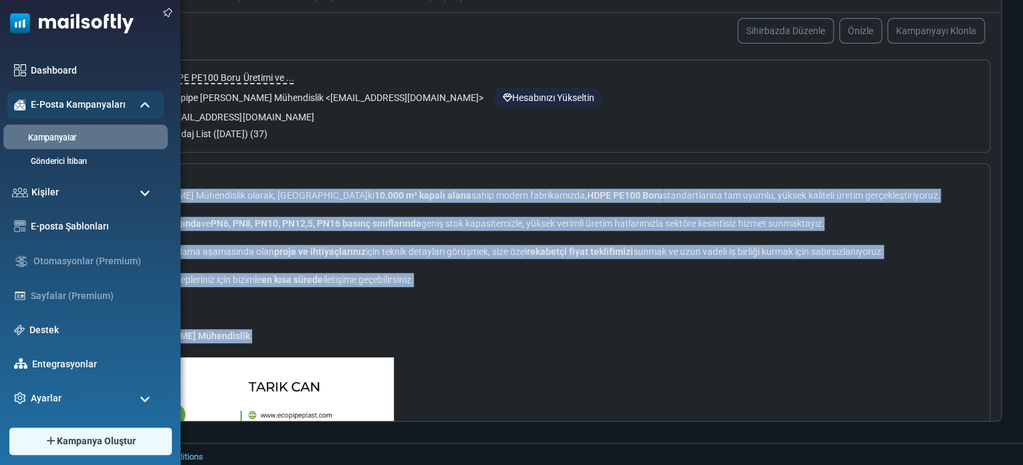
click at [67, 132] on link "Kampanyalar" at bounding box center [83, 138] width 160 height 13
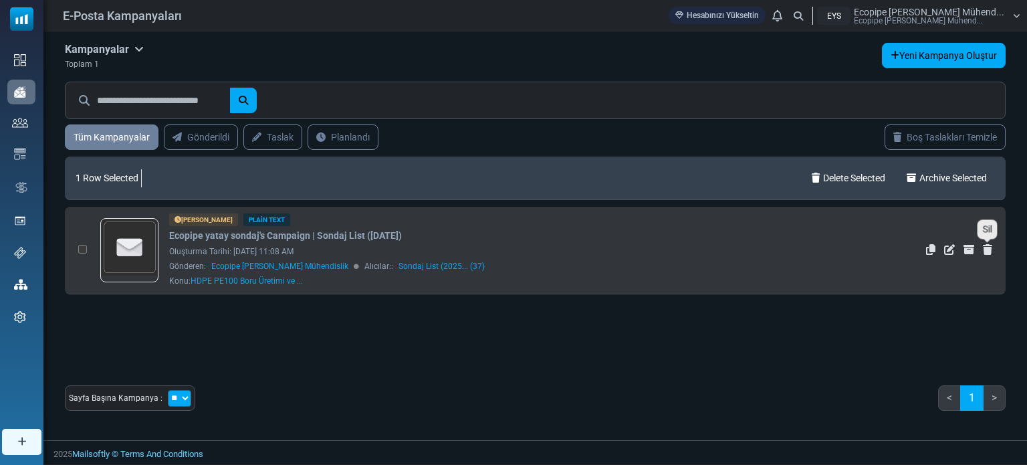
click at [990, 246] on icon "Sil" at bounding box center [987, 249] width 9 height 11
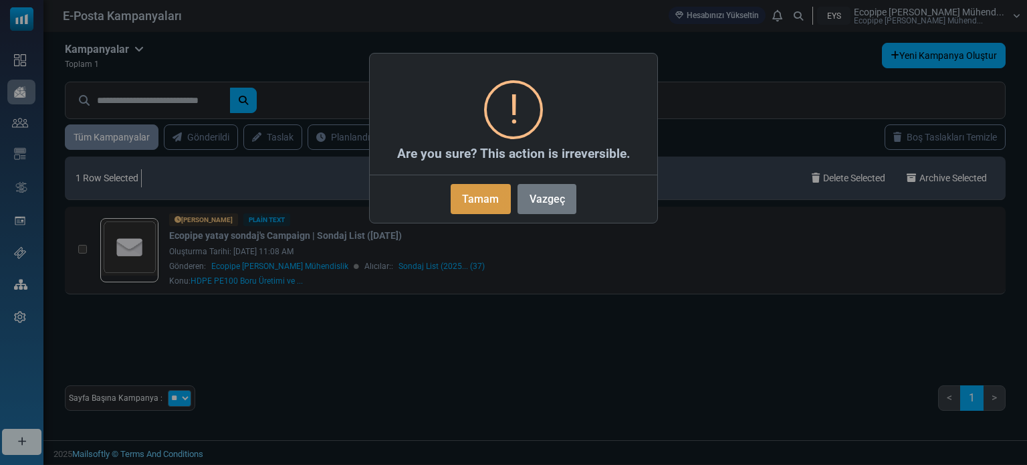
click at [465, 198] on button "Tamam" at bounding box center [481, 199] width 60 height 30
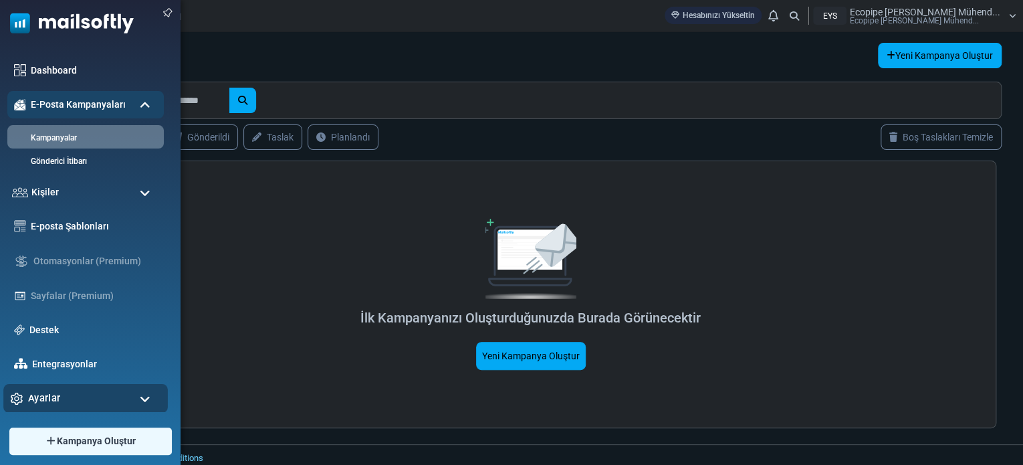
click at [82, 398] on div "Ayarlar" at bounding box center [85, 398] width 164 height 29
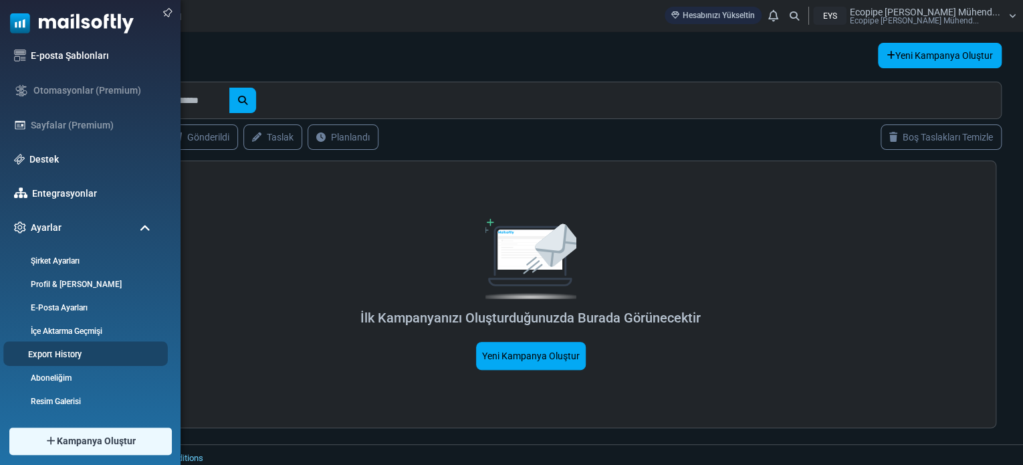
scroll to position [2, 0]
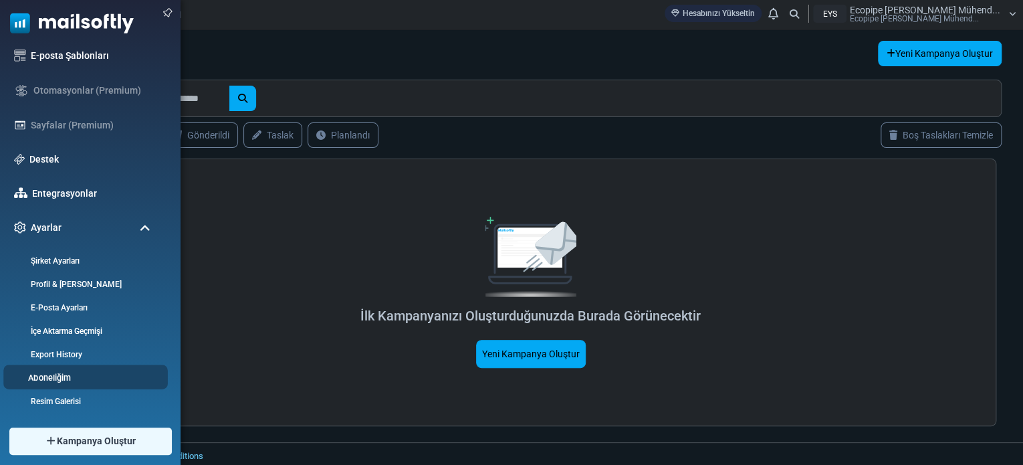
click at [92, 380] on link "Aboneliğim" at bounding box center [83, 377] width 160 height 13
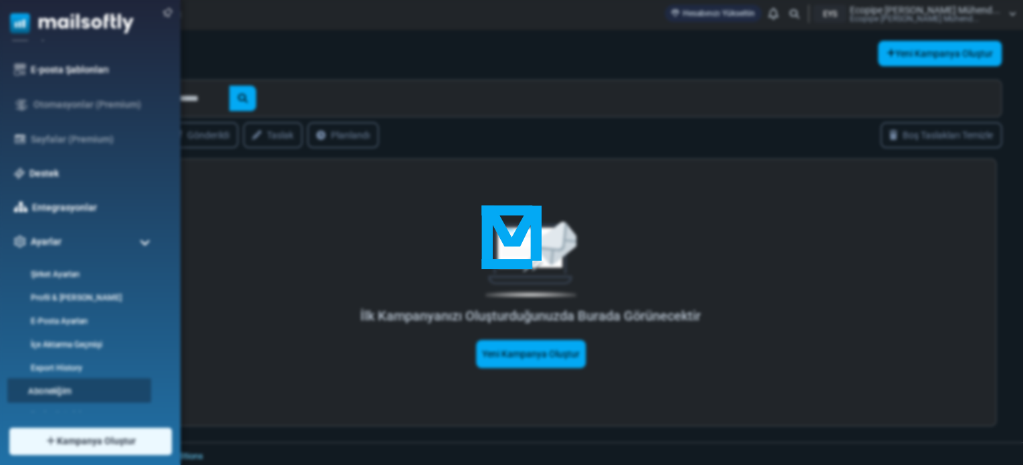
scroll to position [0, 0]
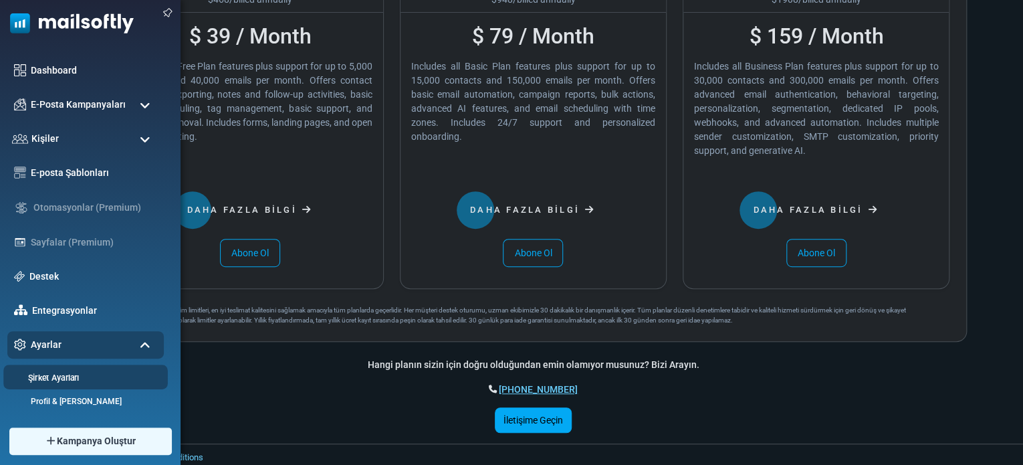
scroll to position [117, 0]
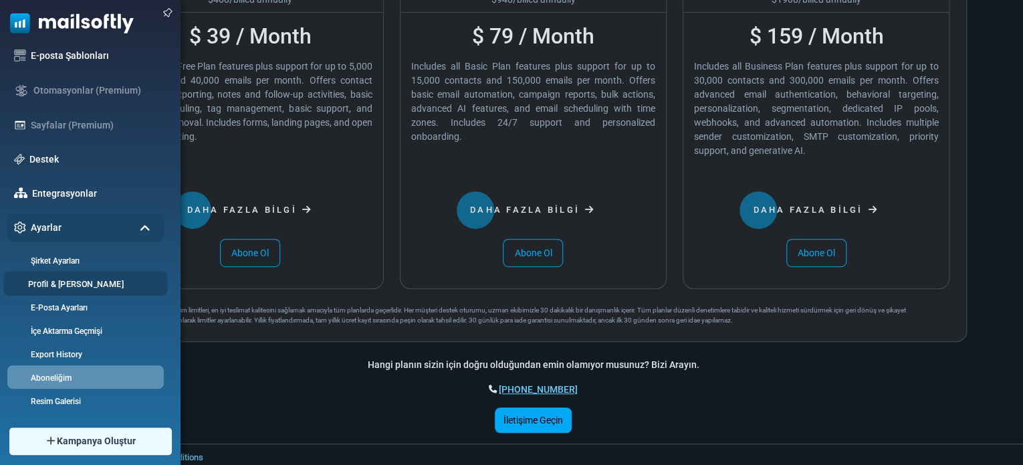
click at [89, 288] on link "Profil & [PERSON_NAME]" at bounding box center [83, 283] width 160 height 13
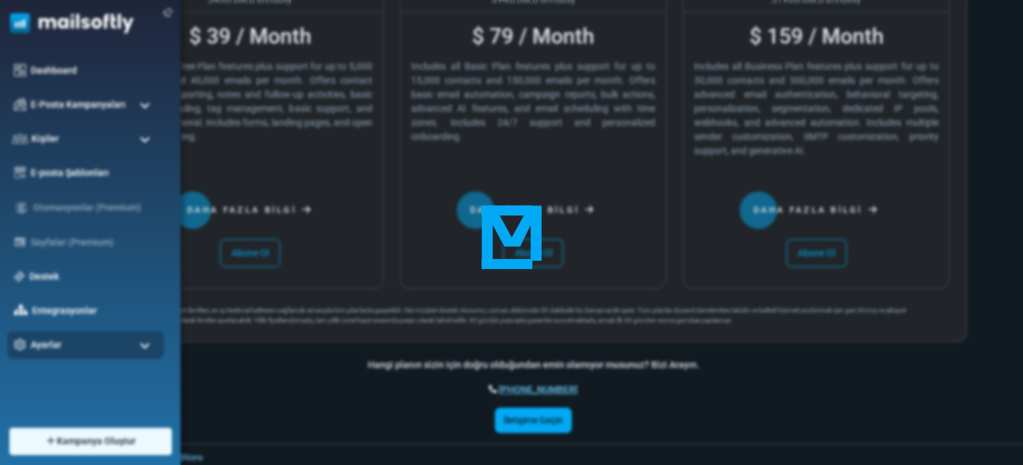
scroll to position [0, 0]
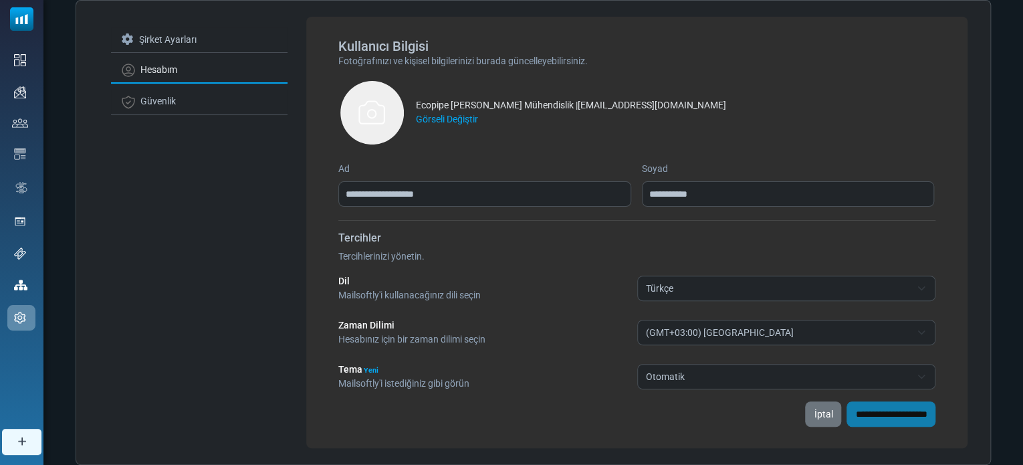
scroll to position [31, 0]
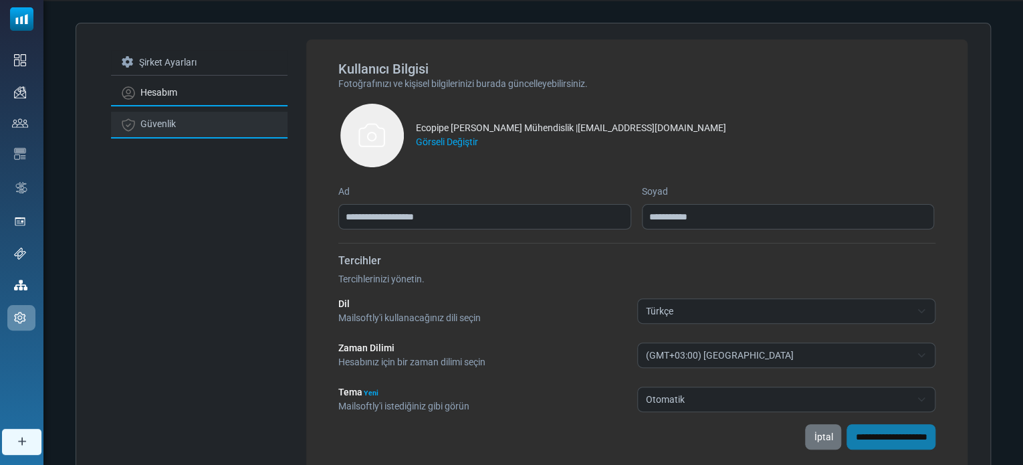
click at [181, 133] on link "Güvenlik" at bounding box center [199, 125] width 177 height 26
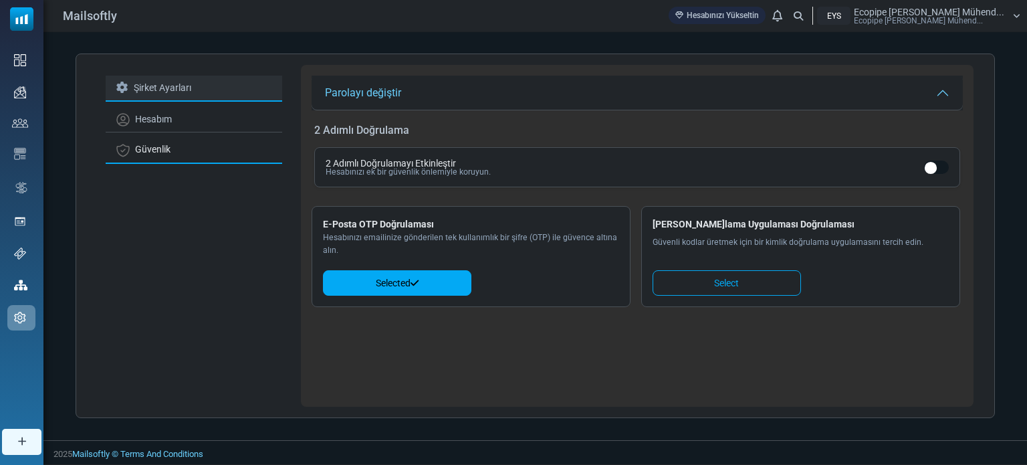
click at [195, 82] on link "Şirket Ayarları" at bounding box center [194, 89] width 177 height 26
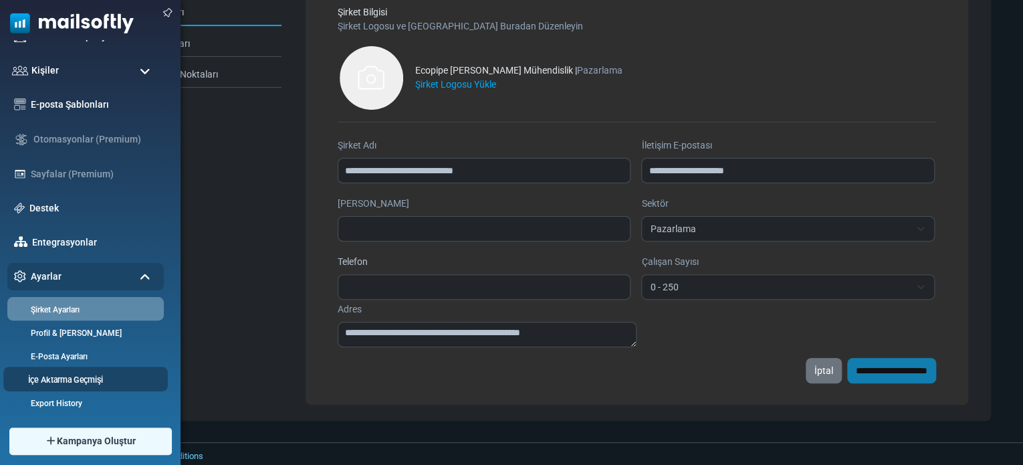
scroll to position [117, 0]
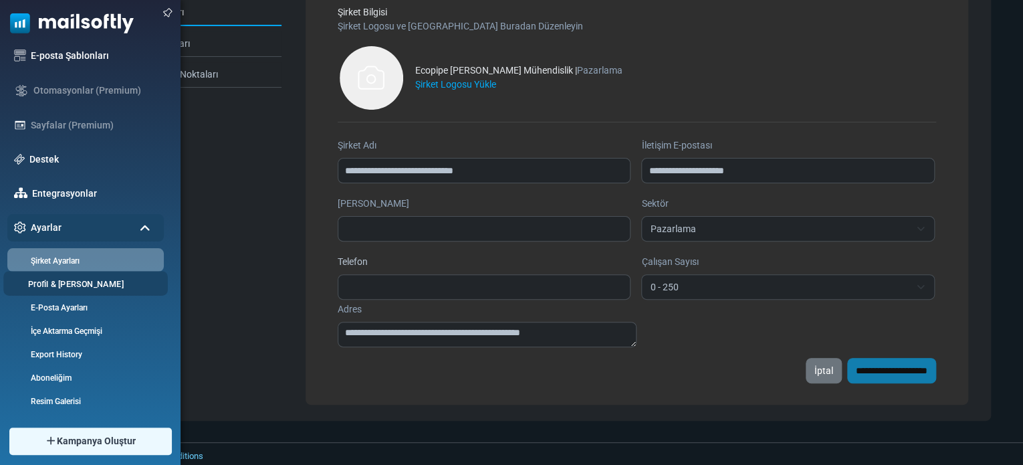
click at [97, 294] on li "Profil & [PERSON_NAME]" at bounding box center [85, 283] width 164 height 25
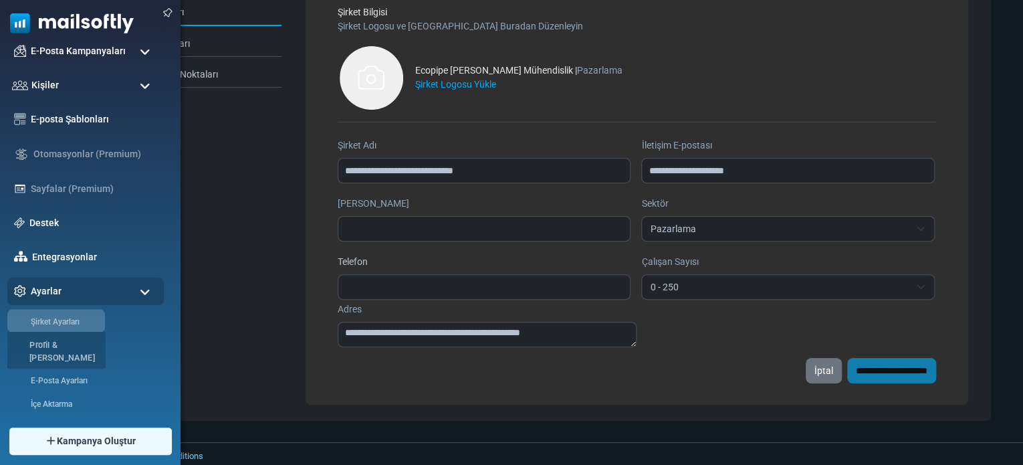
scroll to position [0, 0]
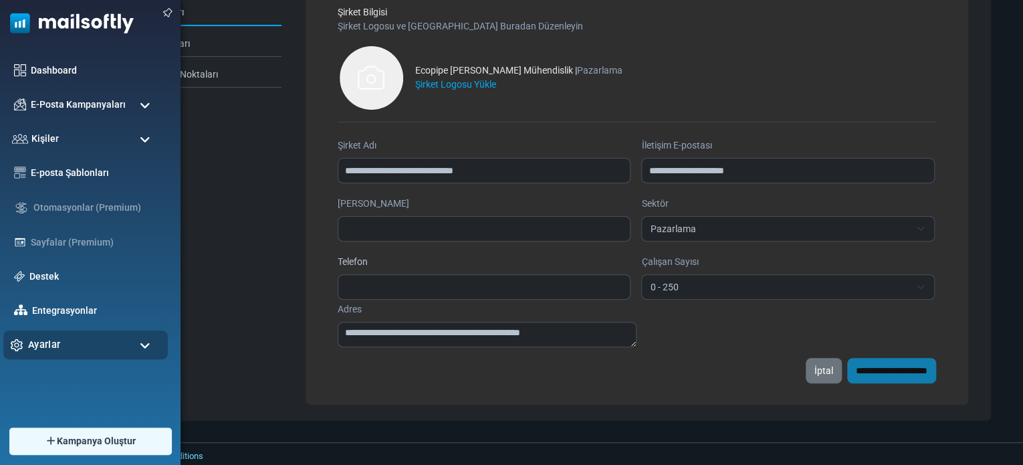
click at [68, 344] on div "Ayarlar" at bounding box center [85, 344] width 164 height 29
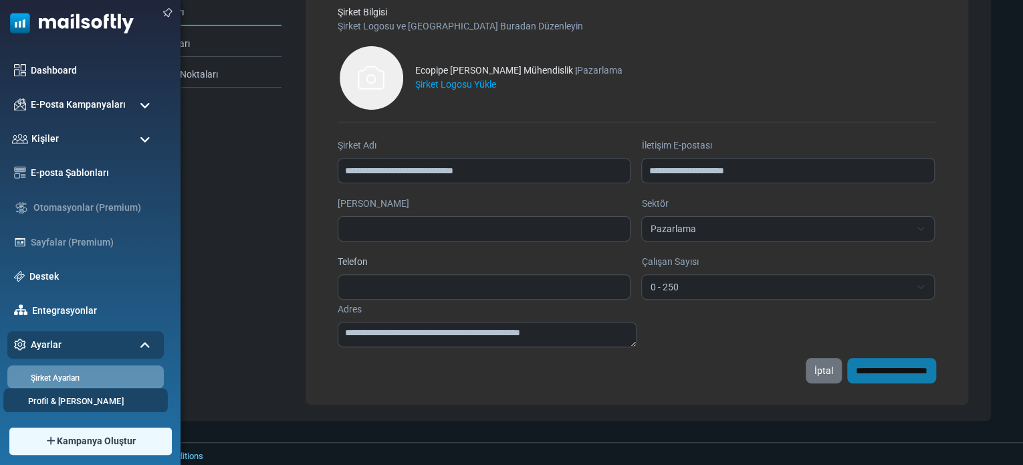
click at [55, 396] on link "Profil & [PERSON_NAME]" at bounding box center [83, 400] width 160 height 13
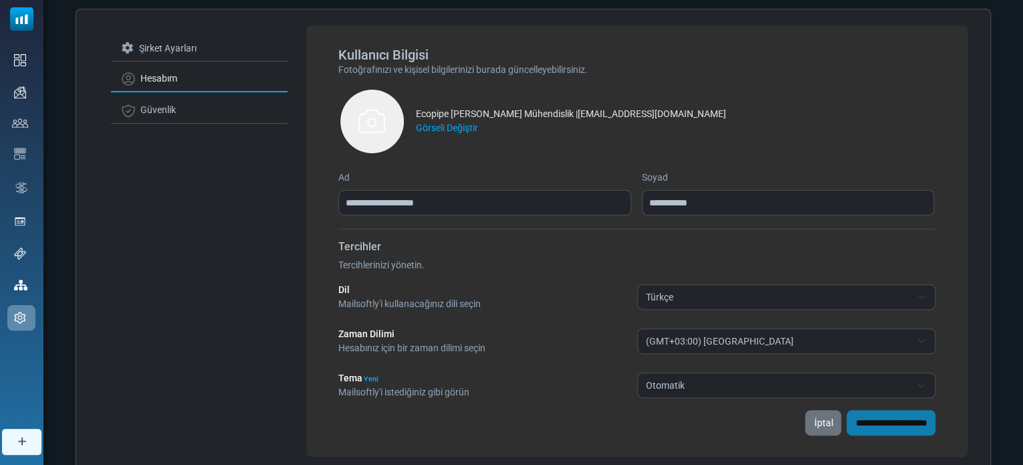
scroll to position [98, 0]
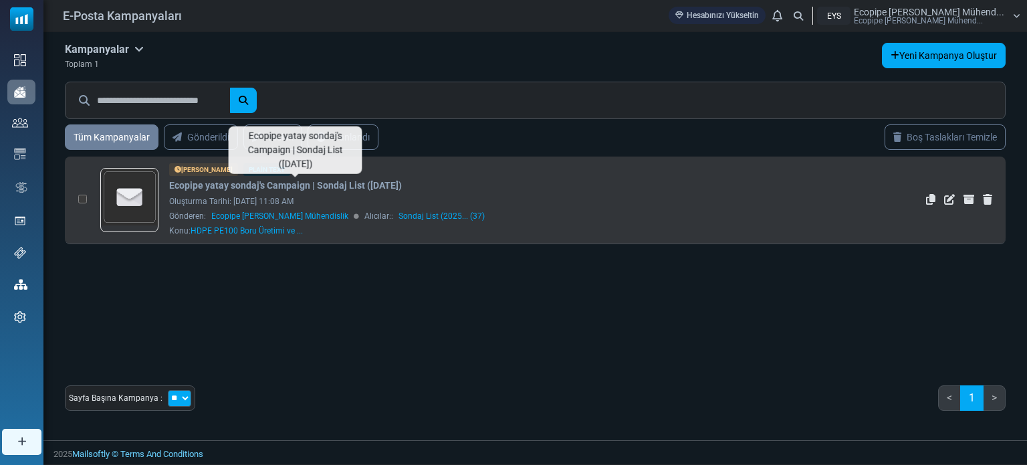
click at [278, 183] on link "Ecopipe yatay sondaj's Campaign | Sondaj List ([DATE])" at bounding box center [285, 186] width 233 height 14
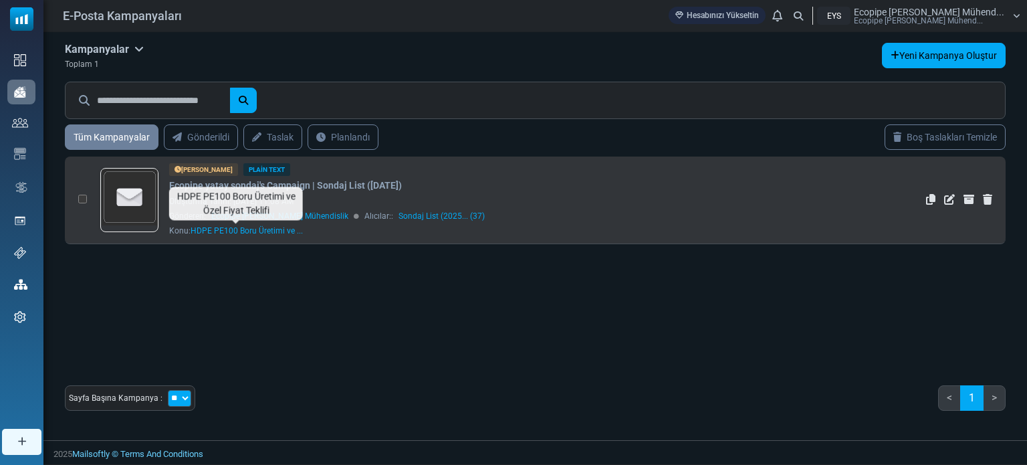
click at [254, 234] on span "HDPE PE100 Boru Üretimi ve ..." at bounding box center [247, 230] width 112 height 9
